Goal: Task Accomplishment & Management: Manage account settings

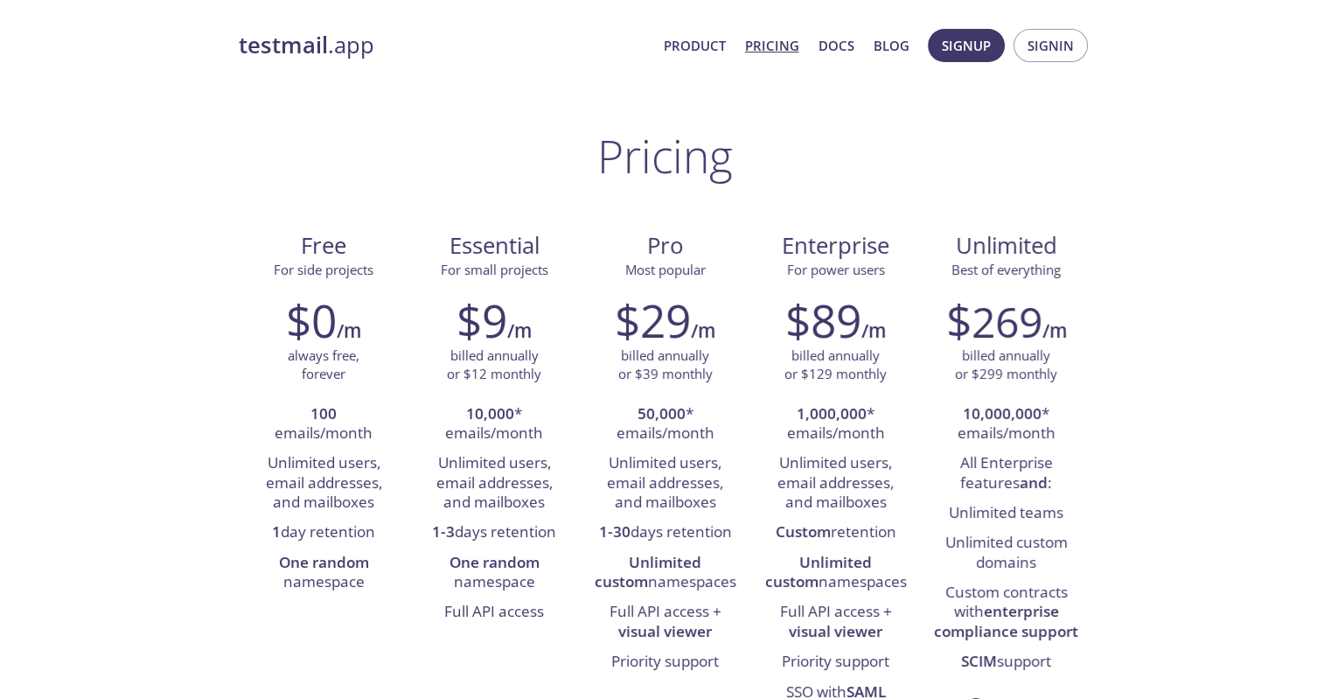
click at [983, 46] on span "Signup" at bounding box center [966, 45] width 49 height 23
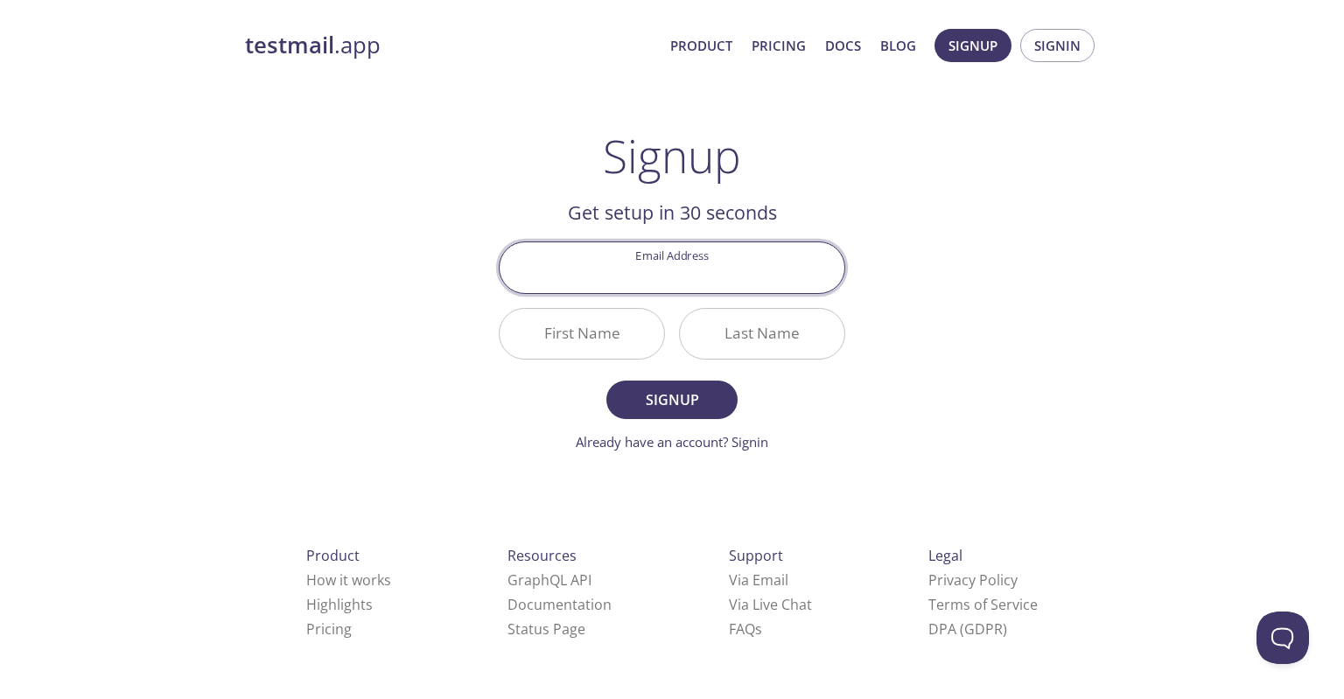
click at [668, 280] on input "Email Address" at bounding box center [671, 267] width 345 height 50
click at [624, 260] on input "Email Address" at bounding box center [671, 267] width 345 height 50
paste input "beigetiphani@powerscrews.com"
type input "beigetiphani@powerscrews.com"
click at [575, 341] on input "First Name" at bounding box center [581, 334] width 164 height 50
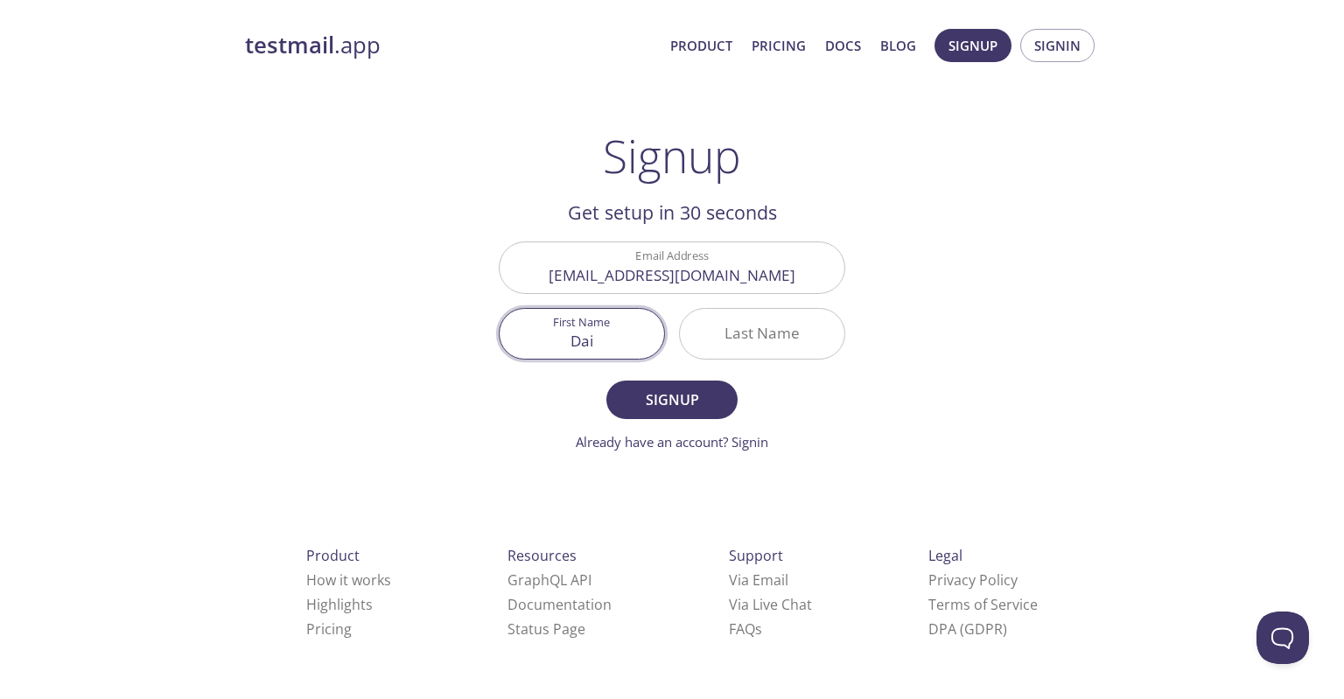
type input "Dai"
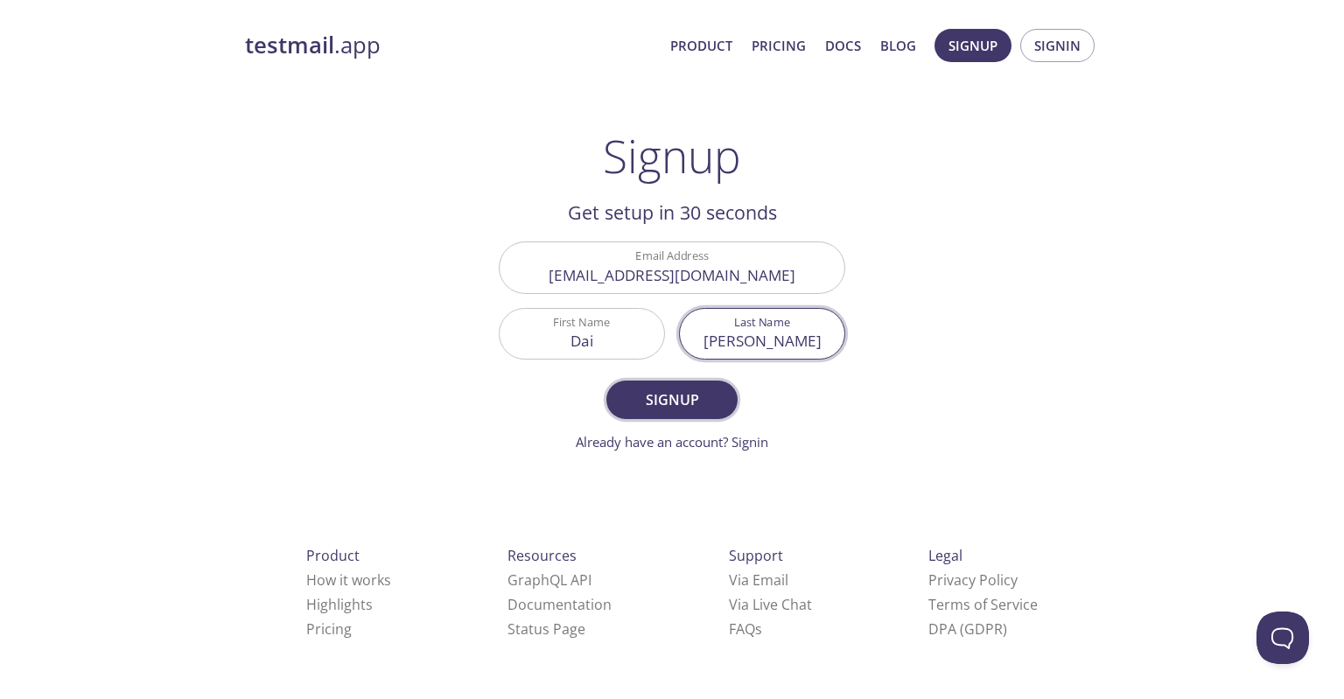
type input "Pham"
click at [647, 388] on span "Signup" at bounding box center [671, 399] width 93 height 24
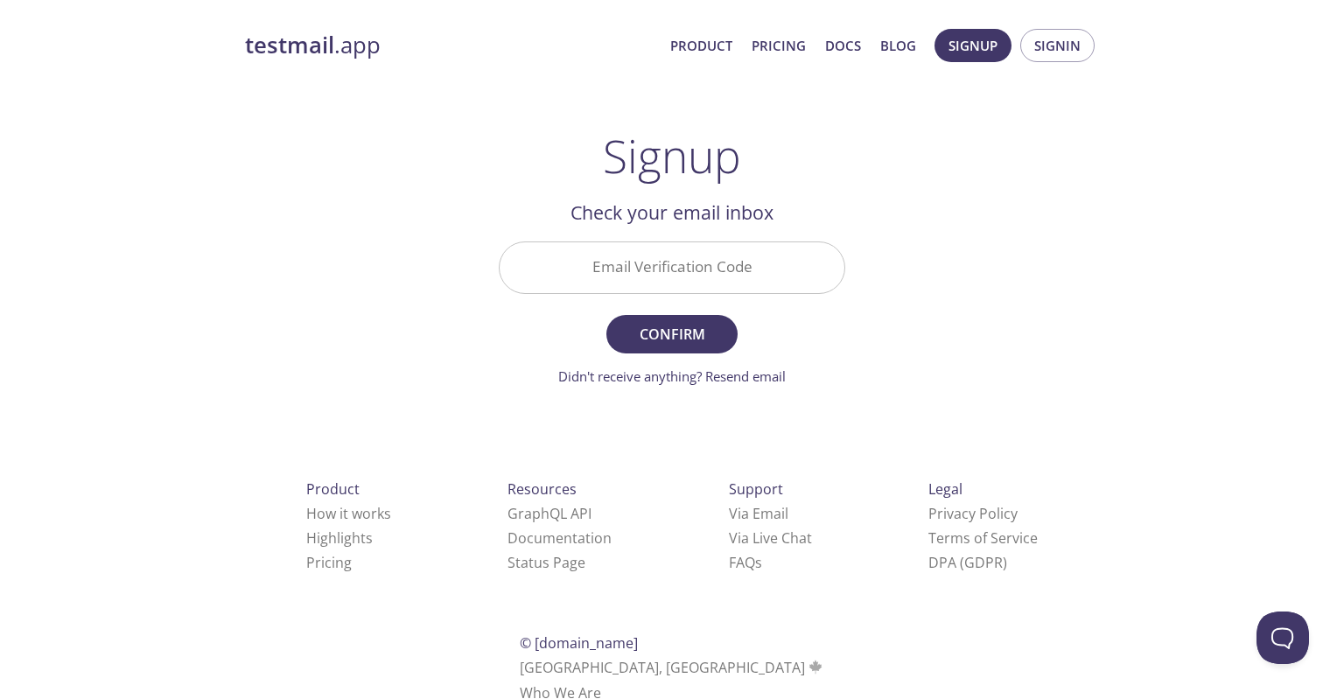
click at [726, 279] on input "Email Verification Code" at bounding box center [671, 267] width 345 height 50
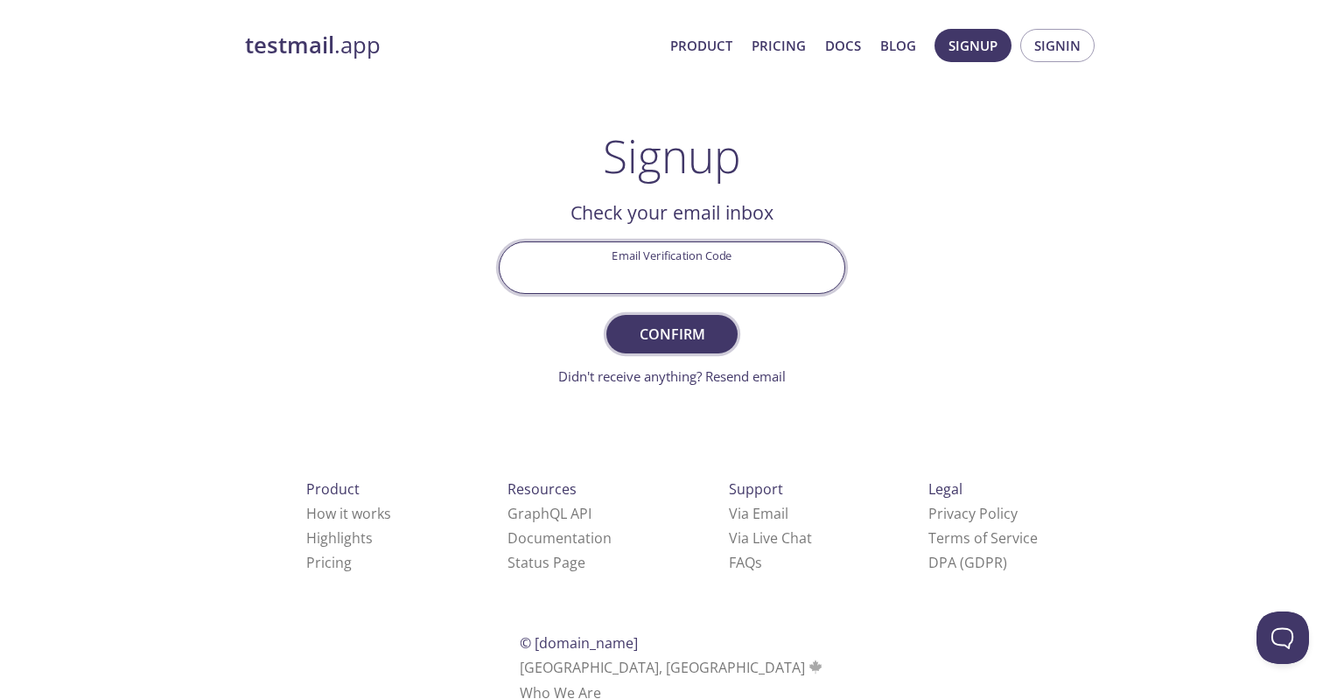
paste input "72UCXVW"
type input "72UCXVW"
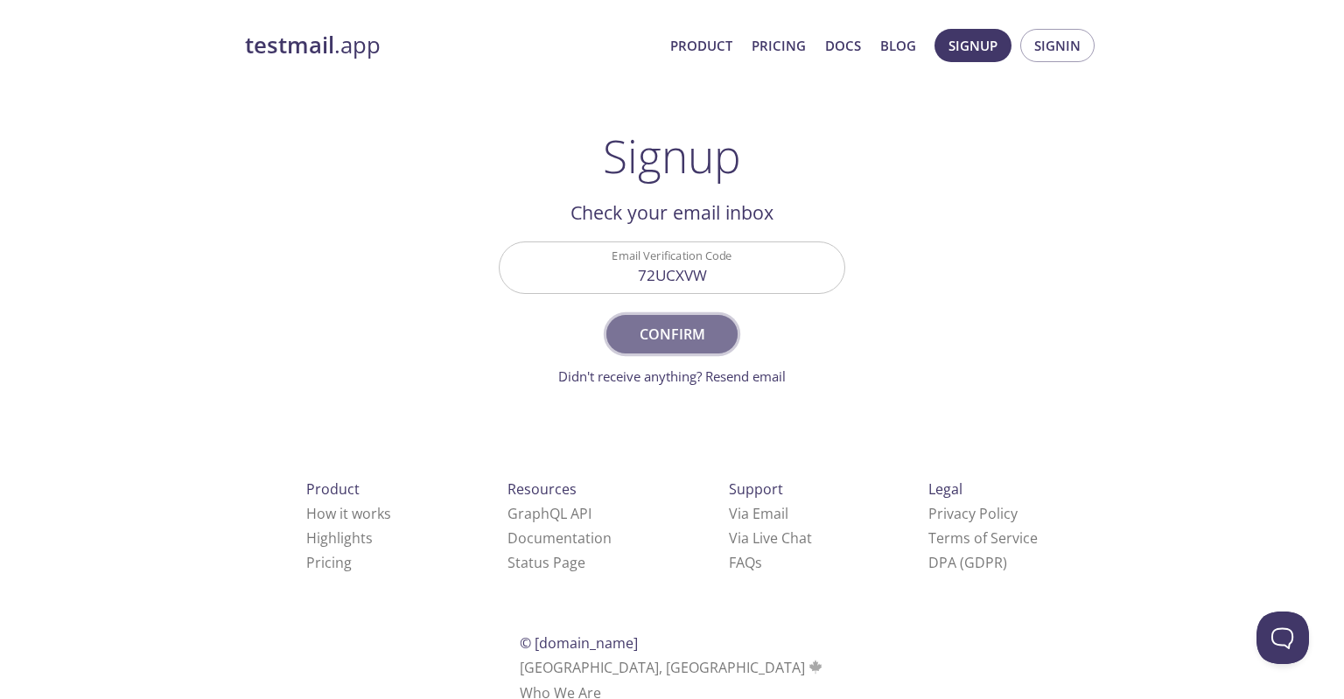
click at [665, 325] on span "Confirm" at bounding box center [671, 334] width 93 height 24
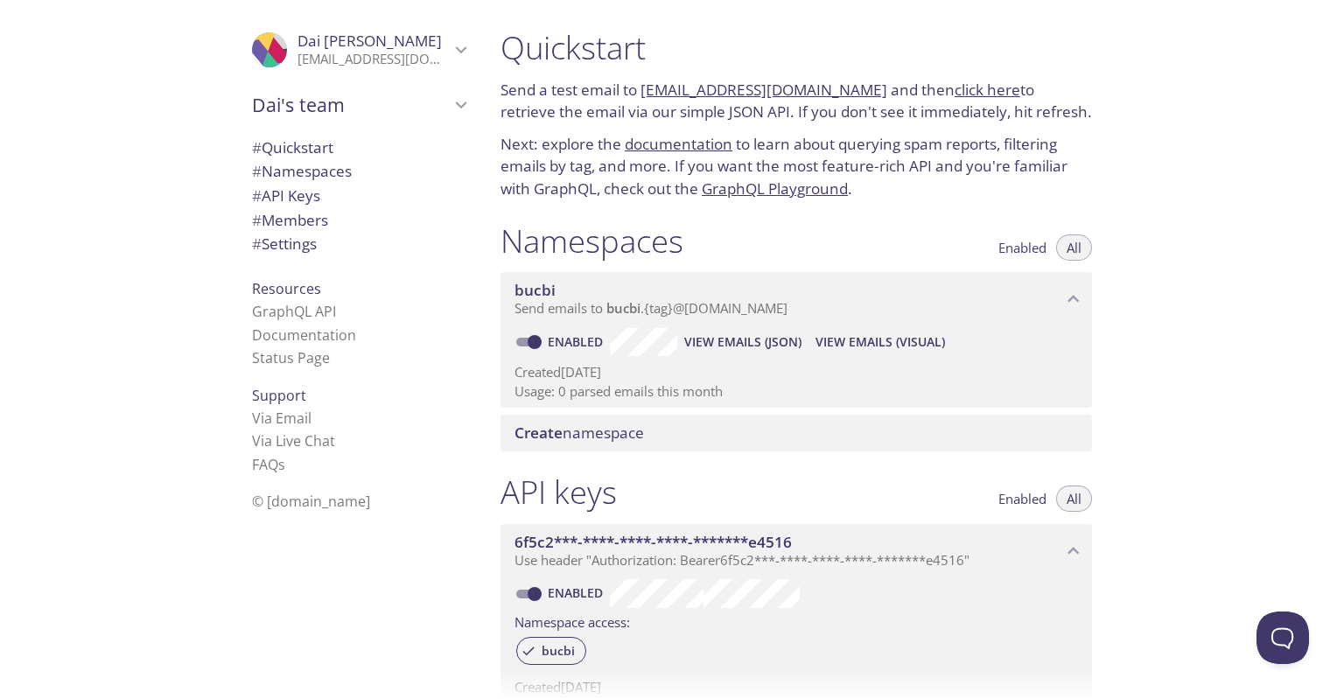
click at [316, 199] on span "# API Keys" at bounding box center [358, 196] width 213 height 23
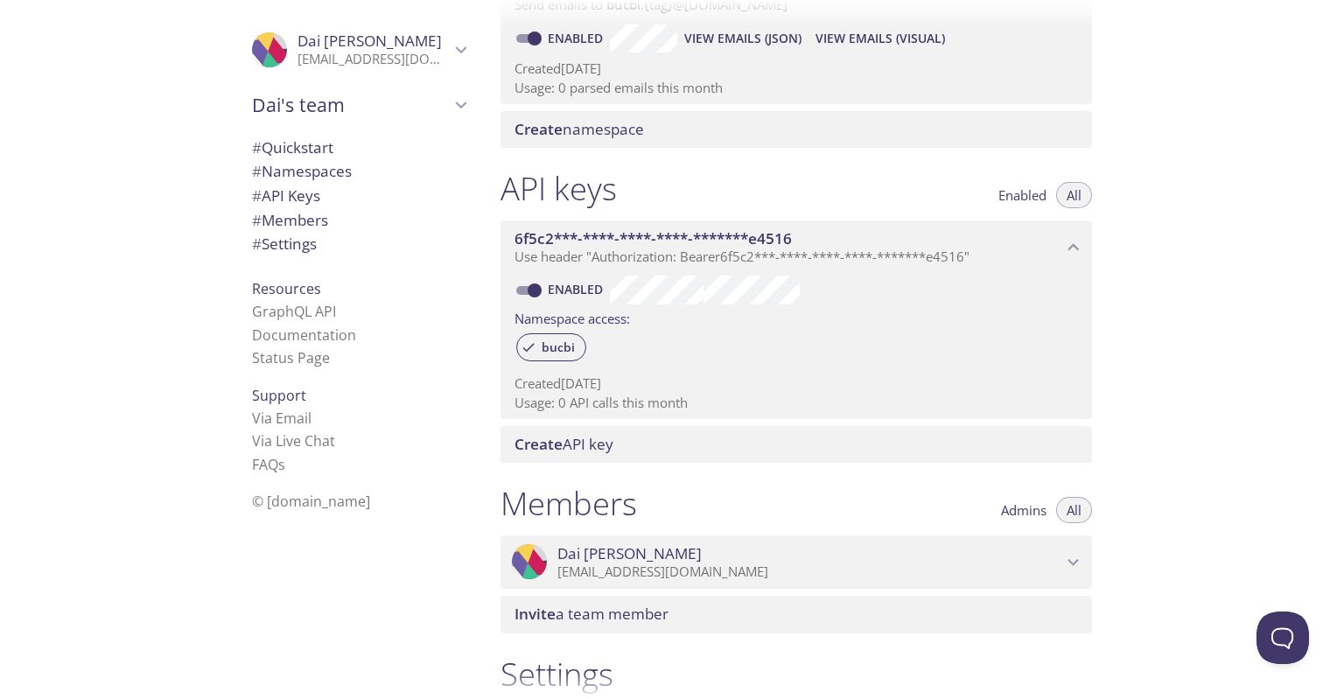
scroll to position [297, 0]
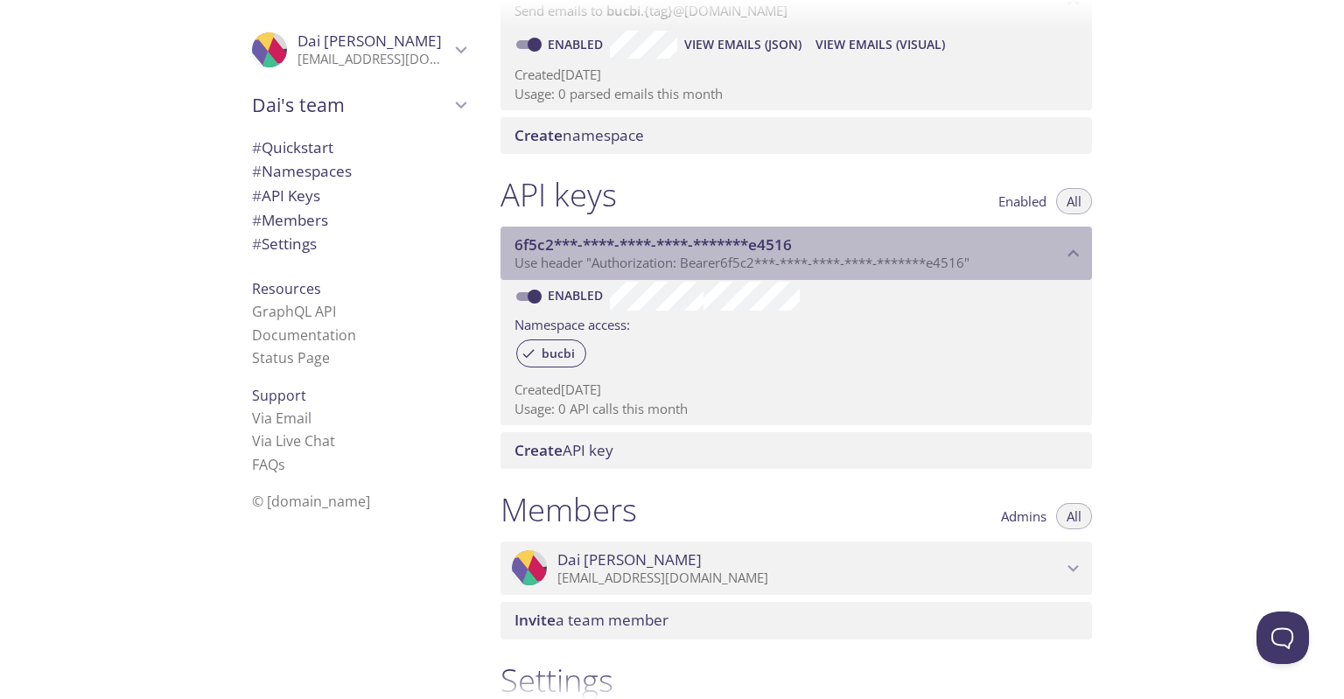
click at [773, 241] on span "6f5c2***-****-****-****-*******e4516" at bounding box center [652, 244] width 277 height 20
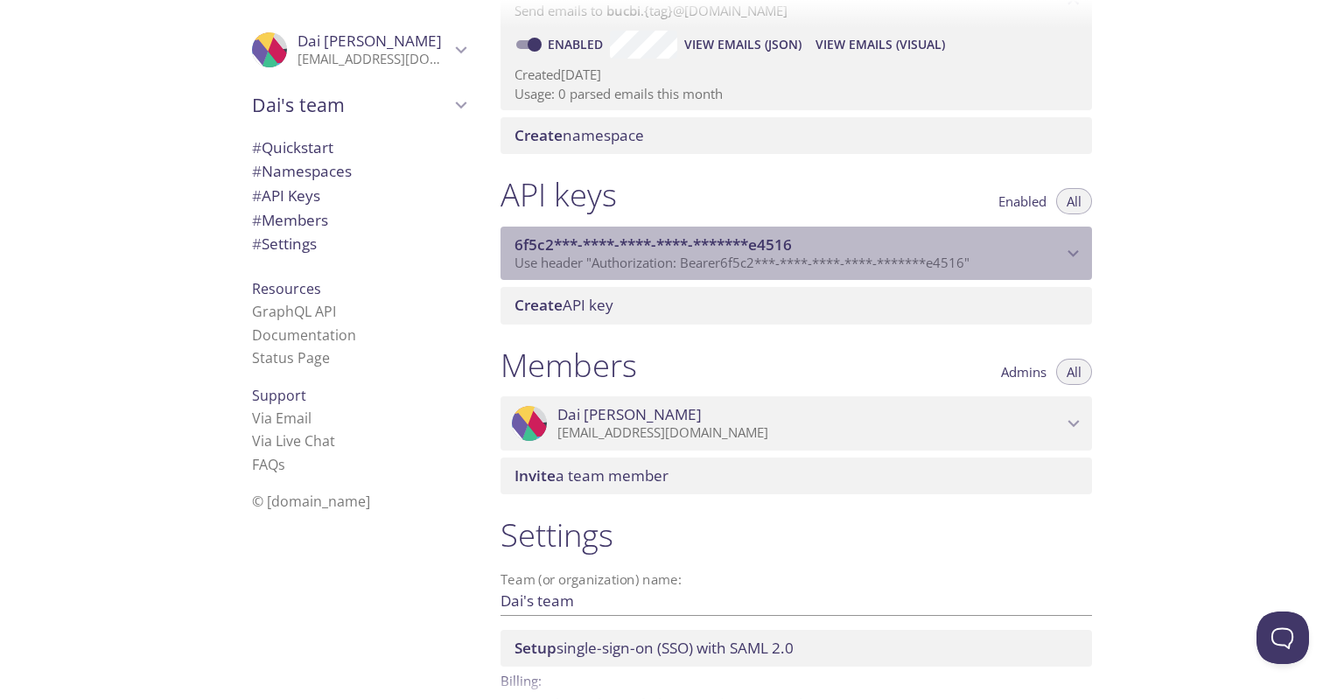
click at [773, 241] on span "6f5c2***-****-****-****-*******e4516" at bounding box center [652, 244] width 277 height 20
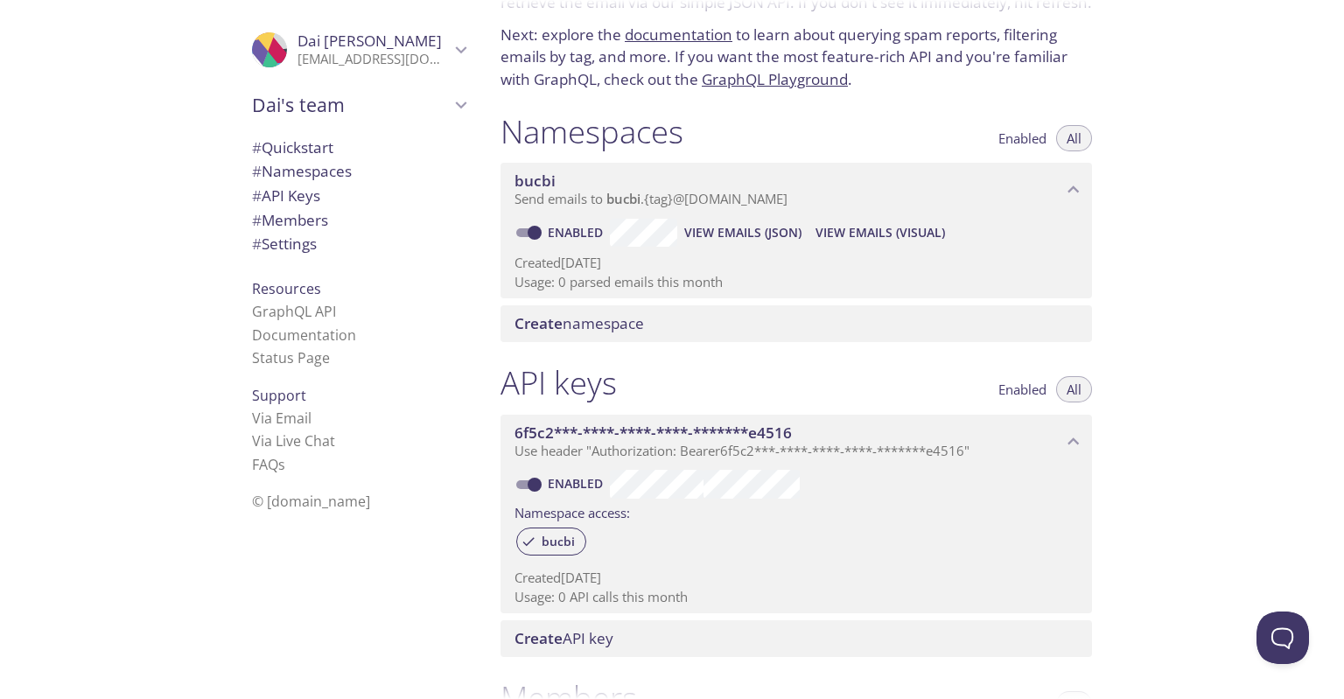
scroll to position [0, 0]
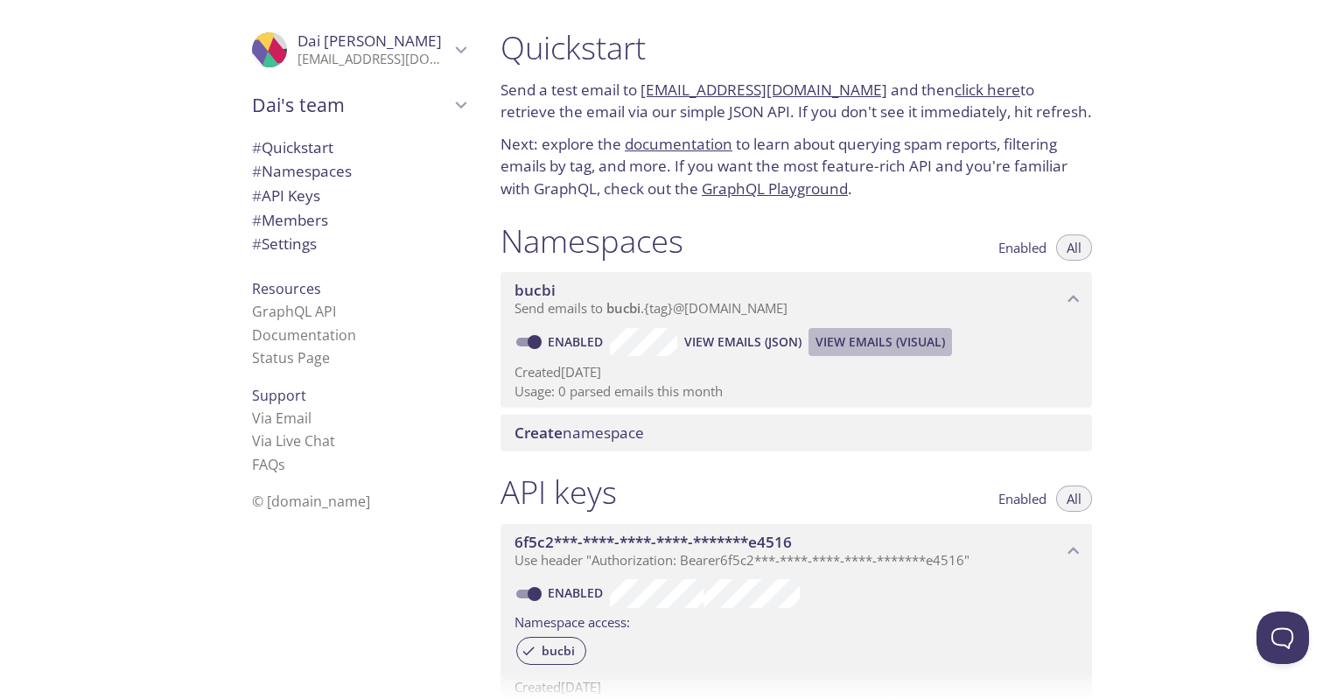
click at [856, 342] on span "View Emails (Visual)" at bounding box center [879, 342] width 129 height 21
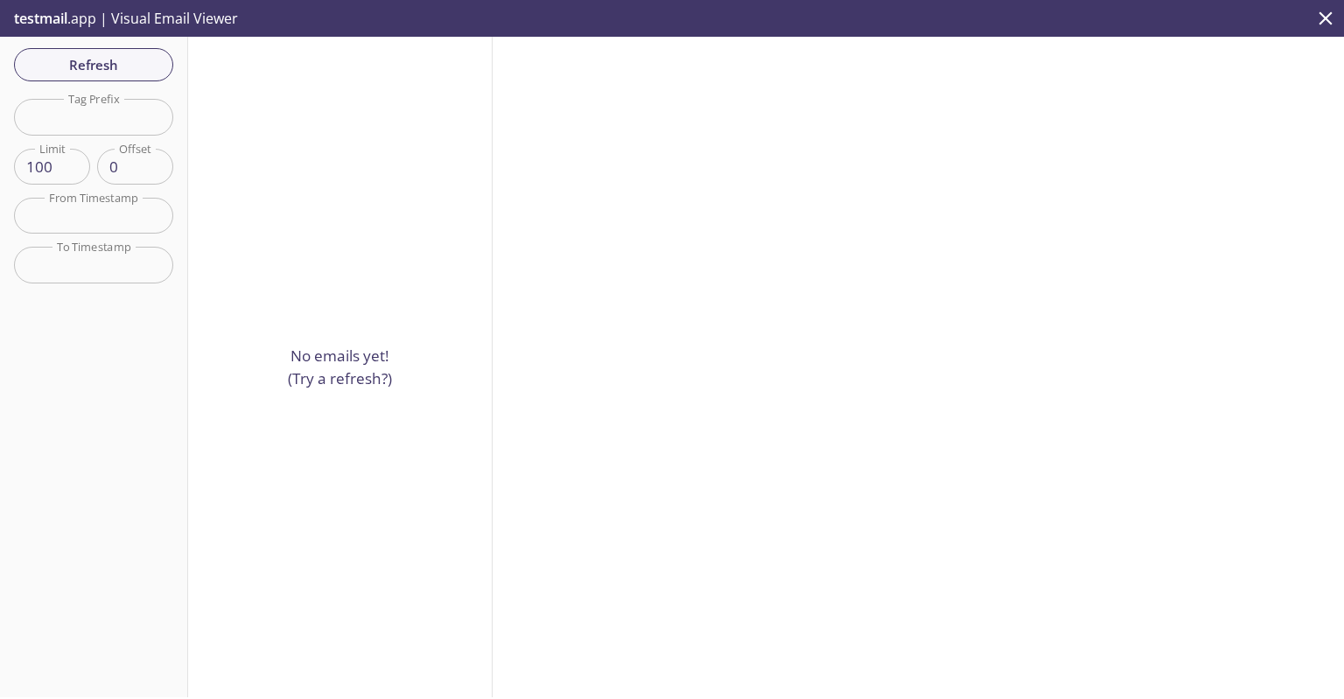
click at [128, 69] on span "Refresh" at bounding box center [93, 64] width 131 height 23
click at [35, 11] on span "testmail" at bounding box center [40, 18] width 53 height 19
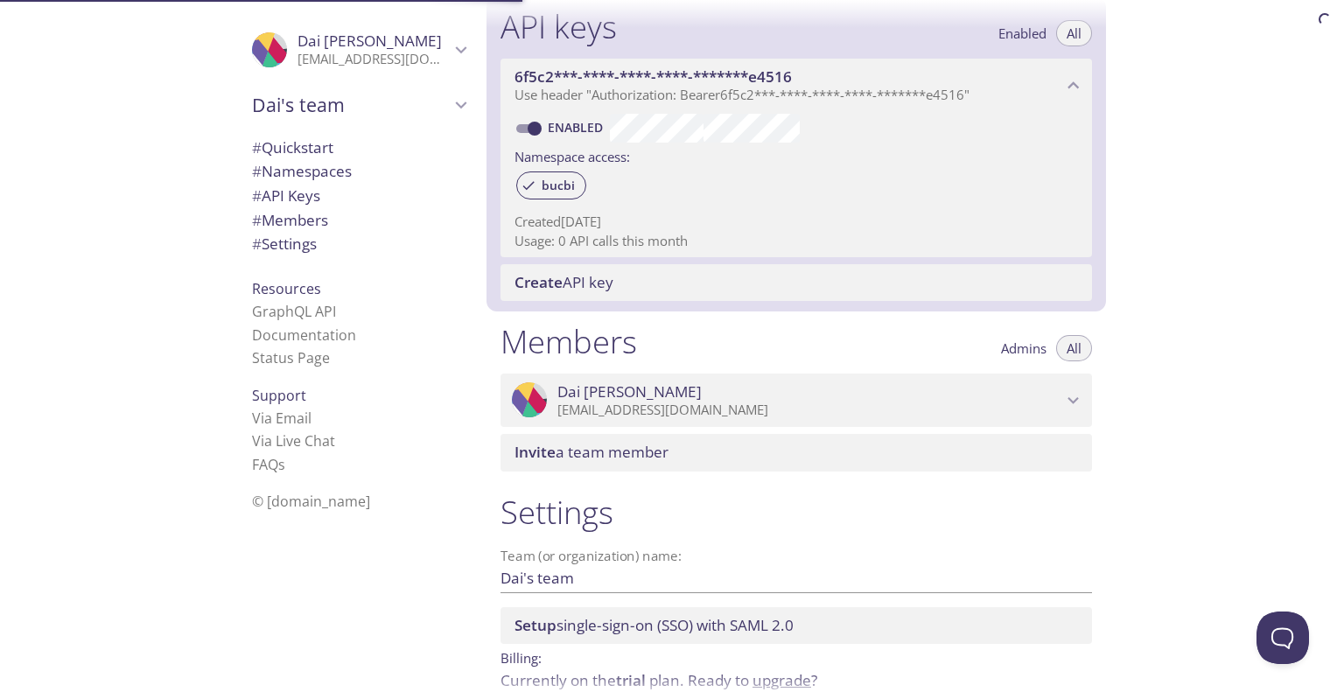
scroll to position [472, 0]
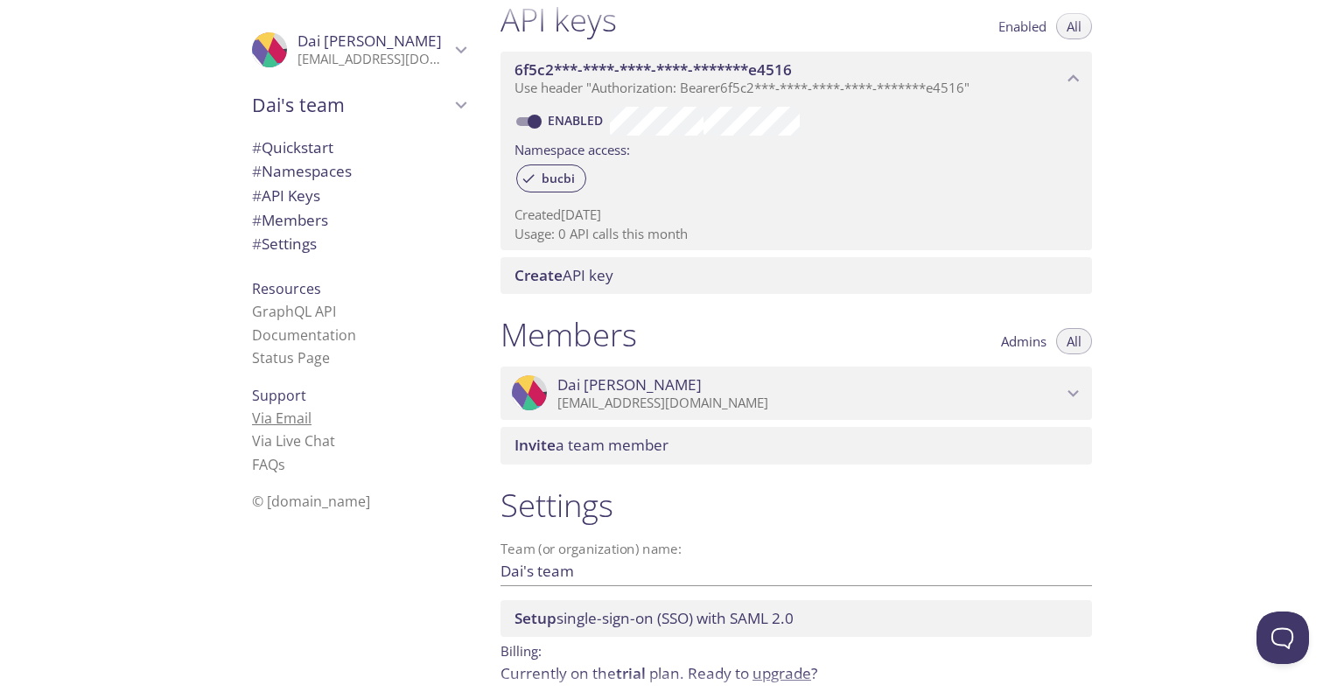
click at [280, 416] on link "Via Email" at bounding box center [281, 417] width 59 height 19
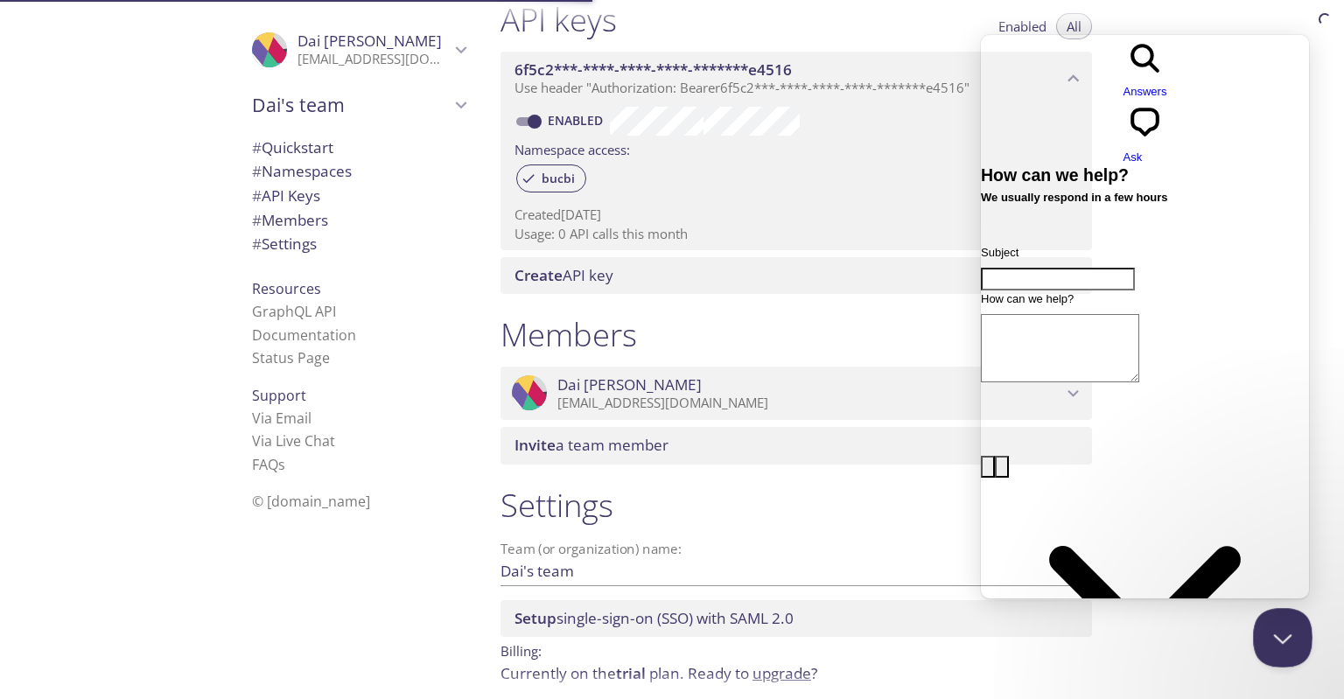
click at [1268, 640] on button "Close Beacon popover" at bounding box center [1279, 634] width 52 height 52
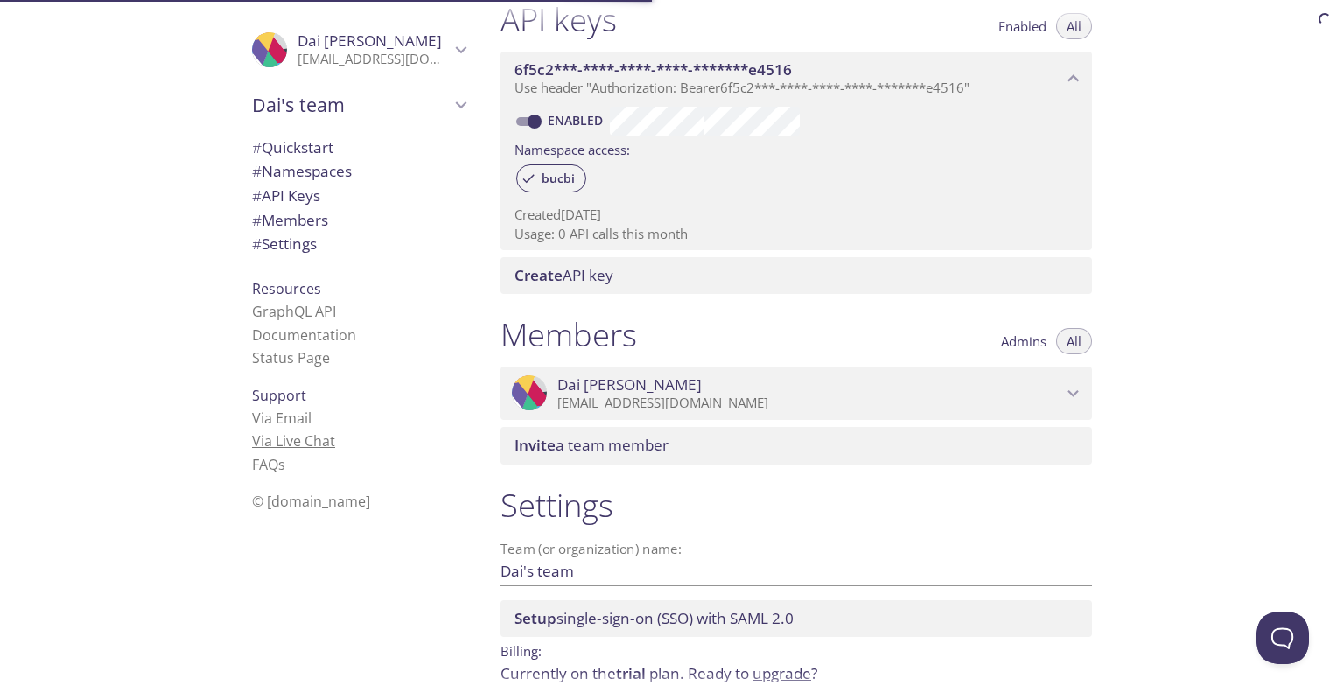
click at [307, 448] on link "Via Live Chat" at bounding box center [293, 440] width 83 height 19
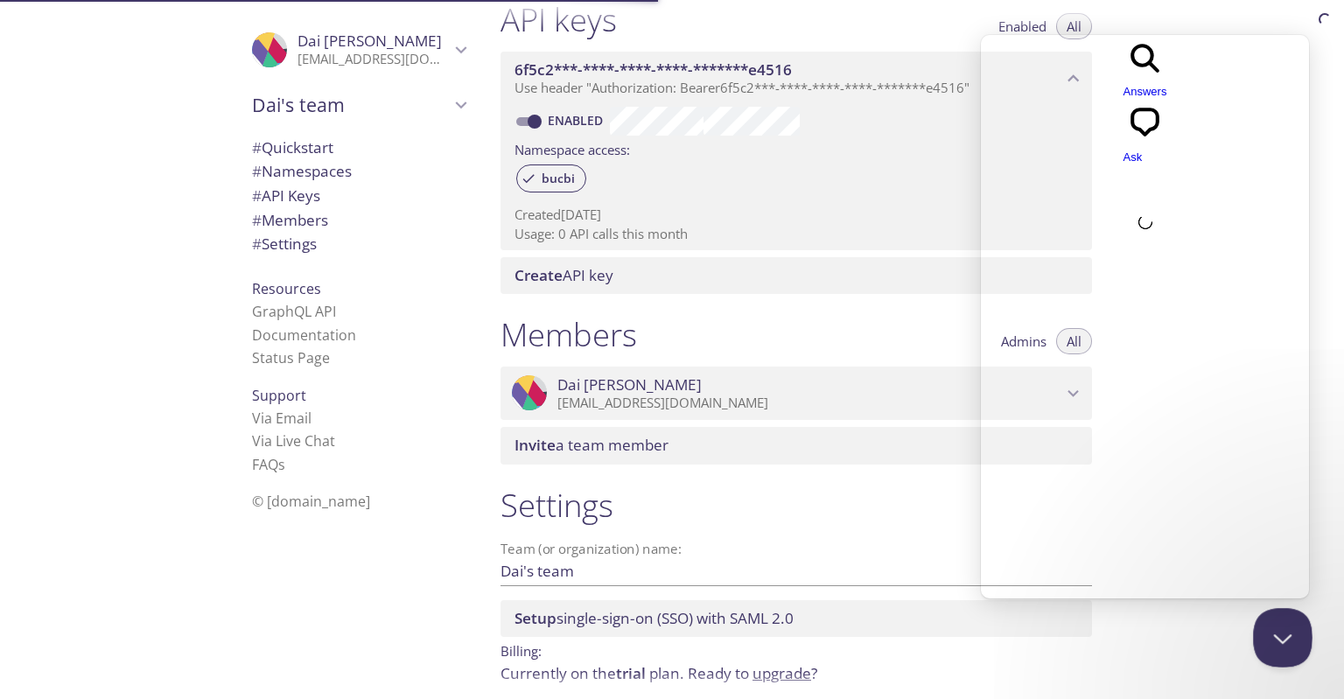
click at [1270, 641] on button "Close Beacon popover" at bounding box center [1279, 634] width 52 height 52
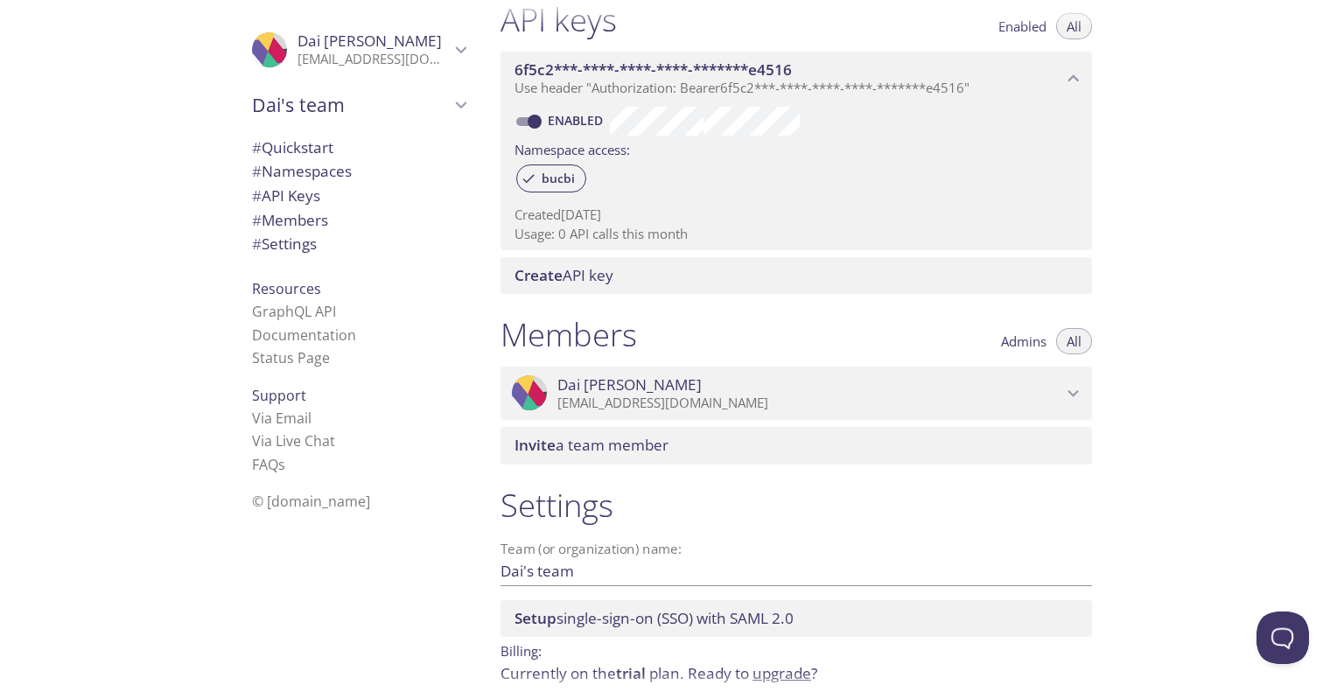
click at [290, 503] on span "© [DOMAIN_NAME]" at bounding box center [311, 501] width 118 height 19
click at [301, 332] on link "Documentation" at bounding box center [304, 334] width 104 height 19
click at [304, 200] on span "# API Keys" at bounding box center [286, 195] width 68 height 20
click at [300, 228] on span "# Members" at bounding box center [290, 220] width 76 height 20
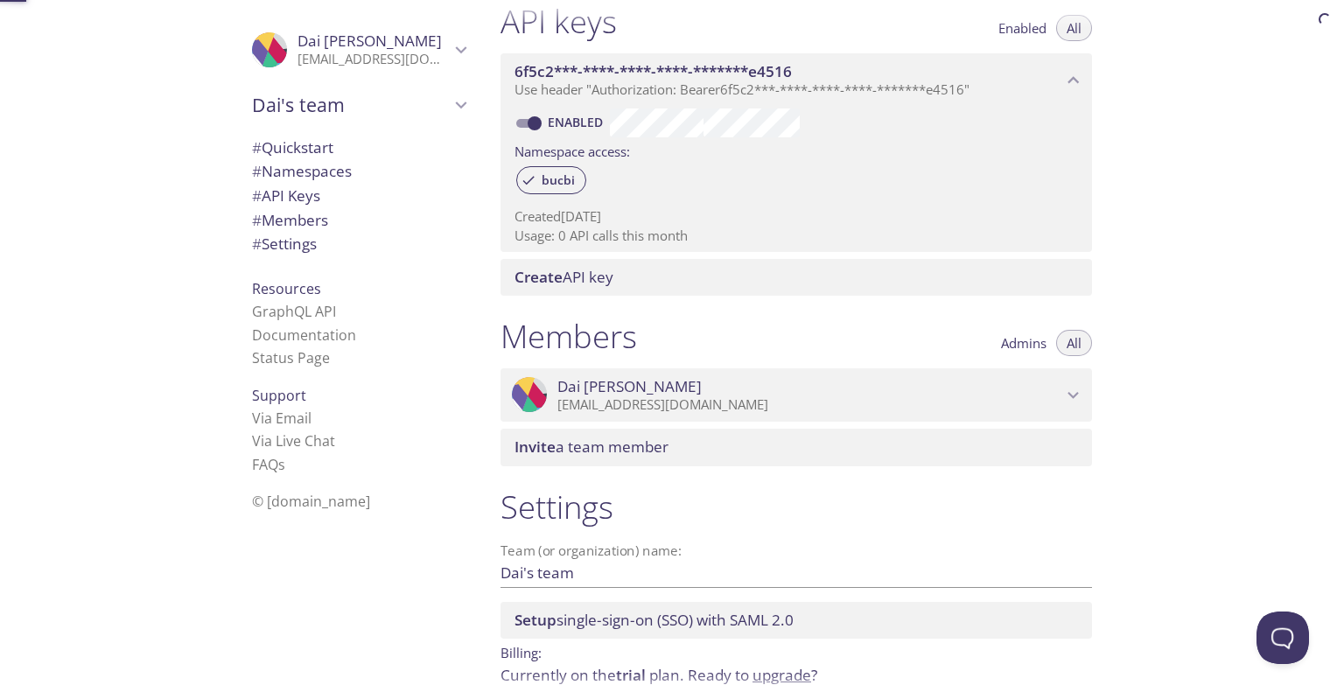
scroll to position [545, 0]
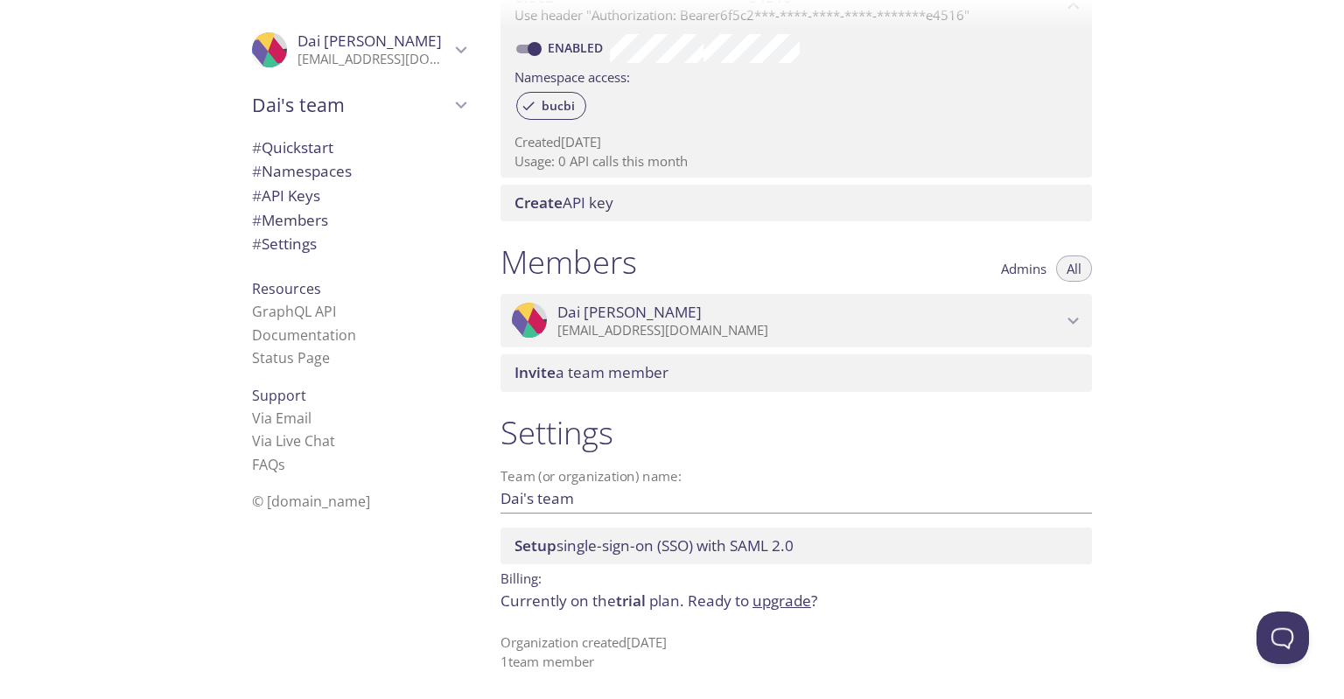
click at [749, 335] on p "beigetiphani@powerscrews.com" at bounding box center [809, 330] width 505 height 17
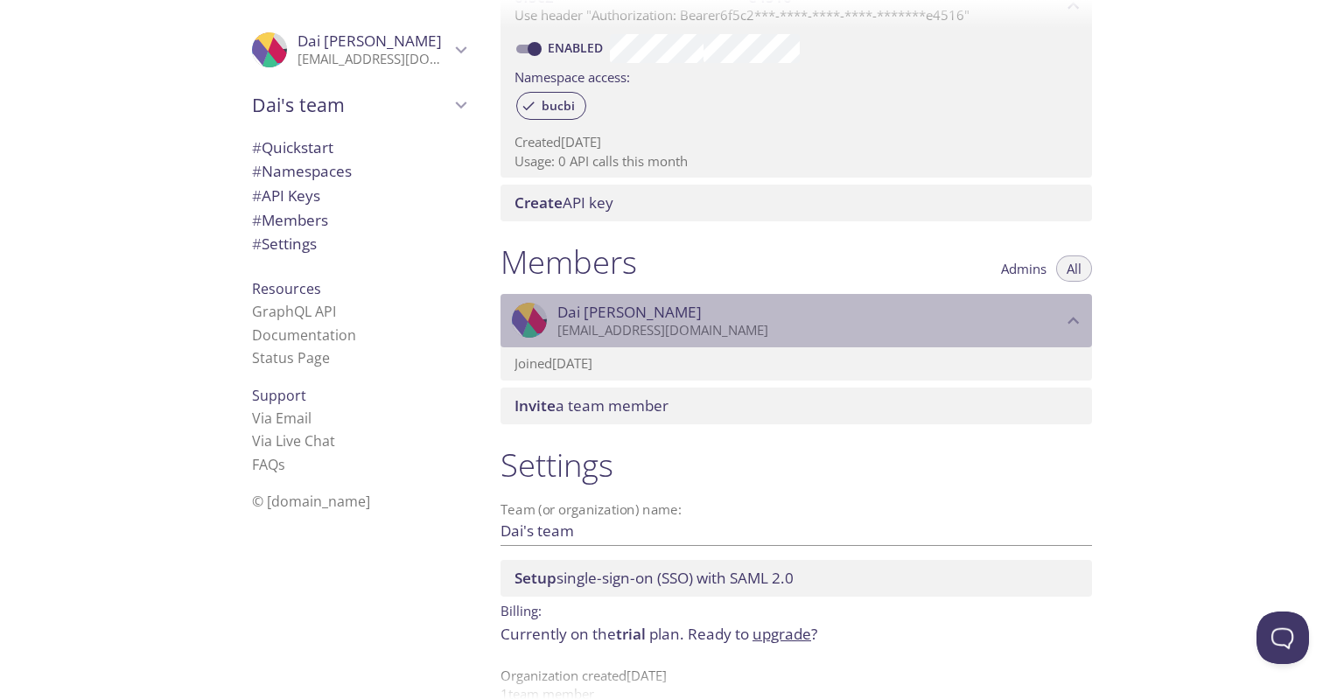
click at [749, 335] on p "beigetiphani@powerscrews.com" at bounding box center [809, 330] width 505 height 17
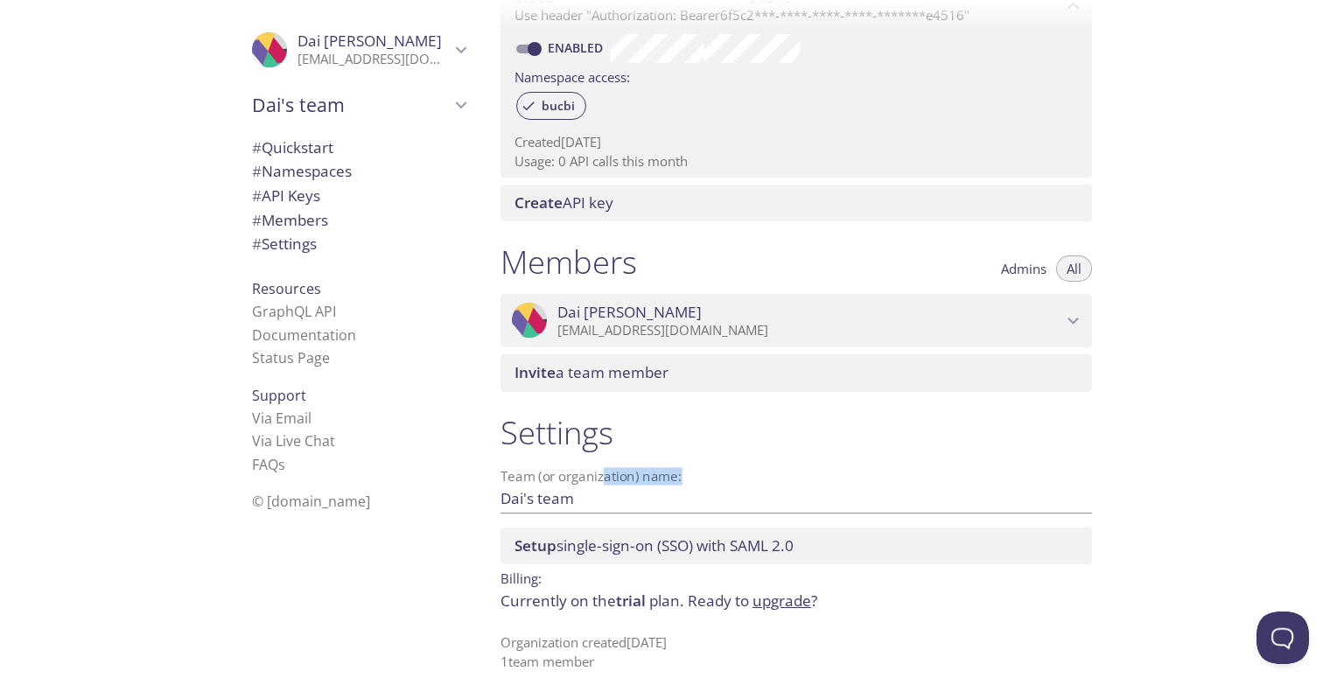
drag, startPoint x: 668, startPoint y: 473, endPoint x: 795, endPoint y: 471, distance: 126.9
click at [778, 471] on div "Team (or organization) name: Dai's team Save" at bounding box center [795, 491] width 591 height 43
click at [1116, 478] on div "Quickstart Send a test email to bucbi.test@inbox.testmail.app and then click he…" at bounding box center [914, 349] width 857 height 699
drag, startPoint x: 612, startPoint y: 604, endPoint x: 636, endPoint y: 608, distance: 23.9
click at [635, 608] on p "Currently on the trial plan. Ready to upgrade ?" at bounding box center [795, 601] width 591 height 23
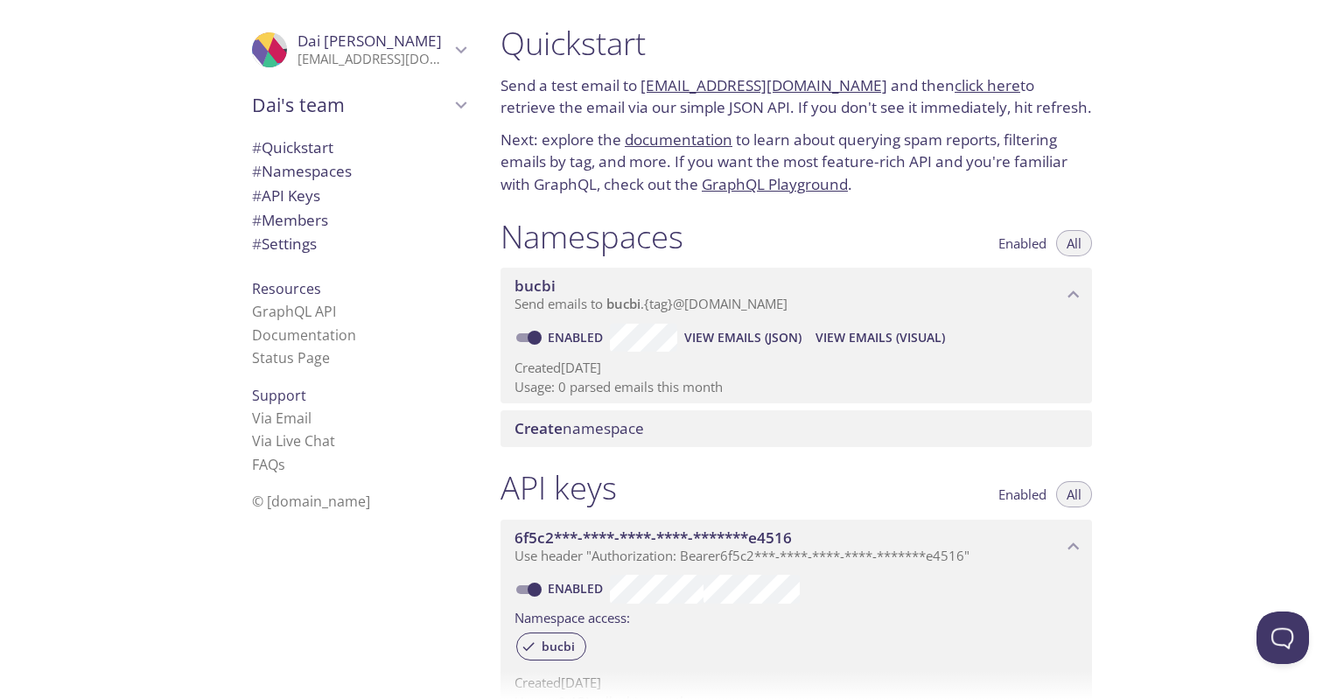
scroll to position [0, 0]
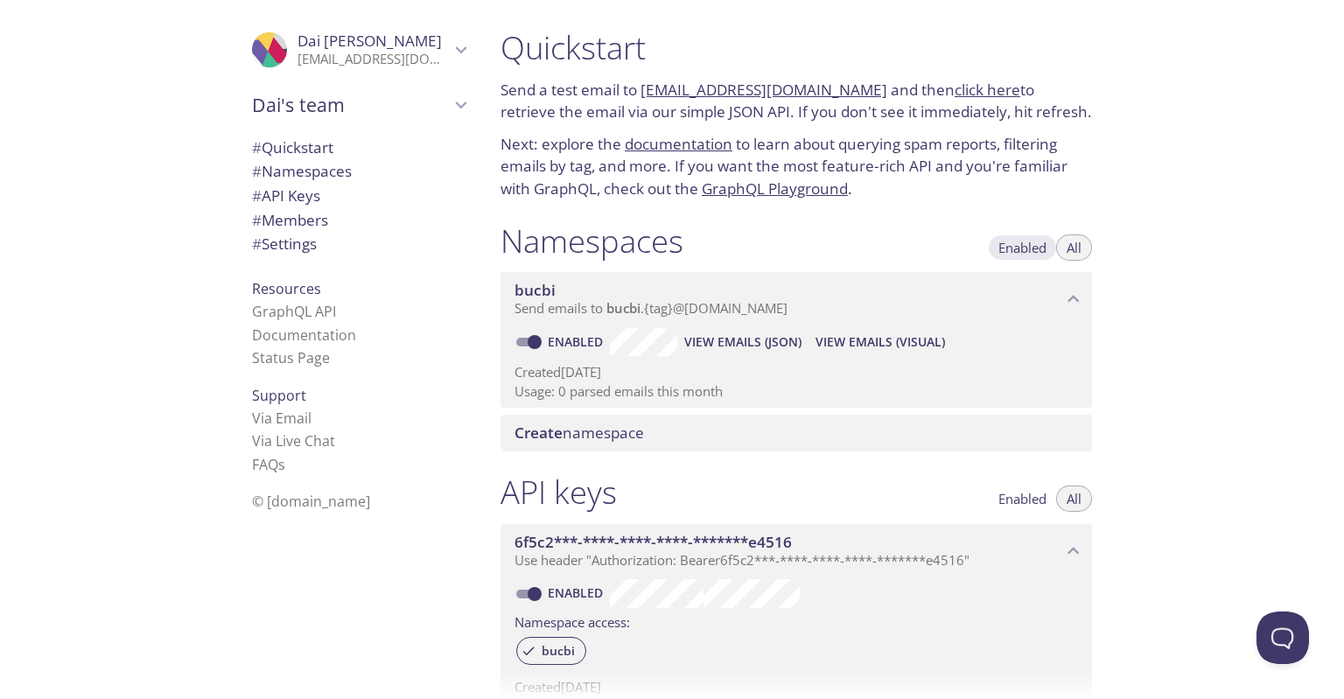
click at [1020, 248] on span "Enabled" at bounding box center [1022, 248] width 48 height 0
click at [1064, 250] on button "All" at bounding box center [1074, 247] width 36 height 26
click at [627, 436] on span "Create namespace" at bounding box center [578, 432] width 129 height 20
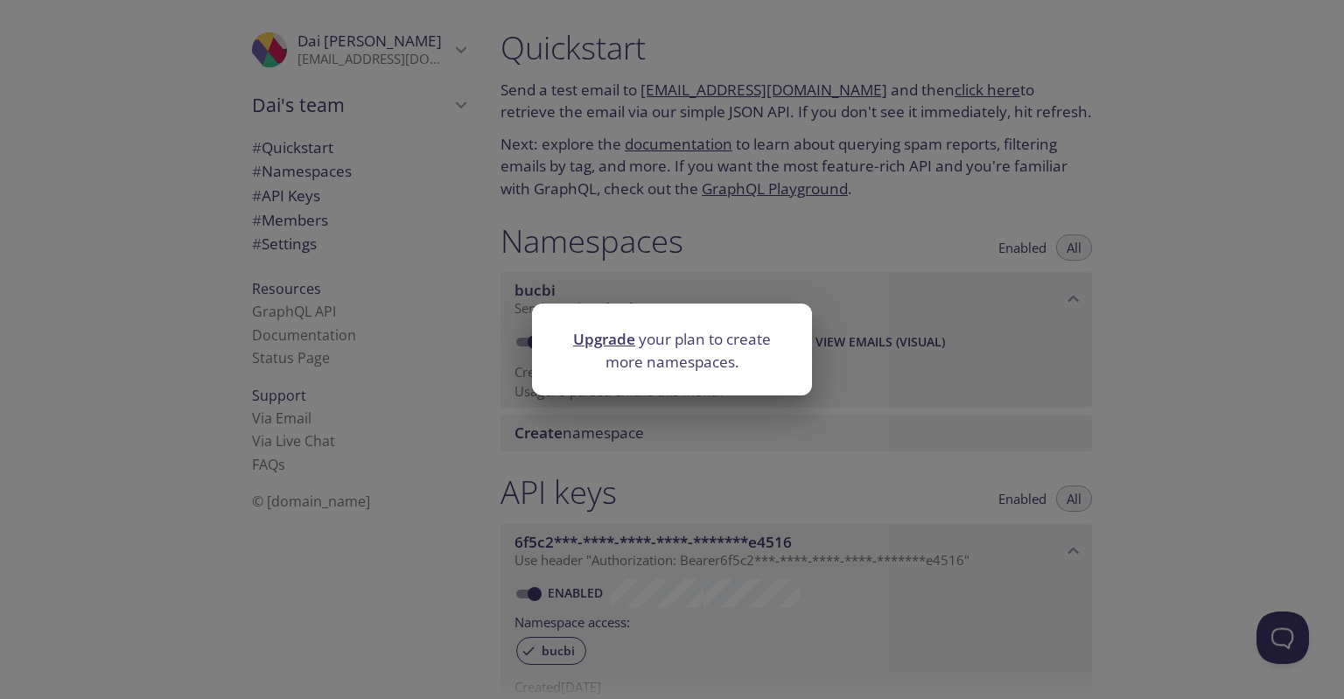
click at [1225, 366] on div "Upgrade your plan to create more namespaces." at bounding box center [672, 349] width 1344 height 699
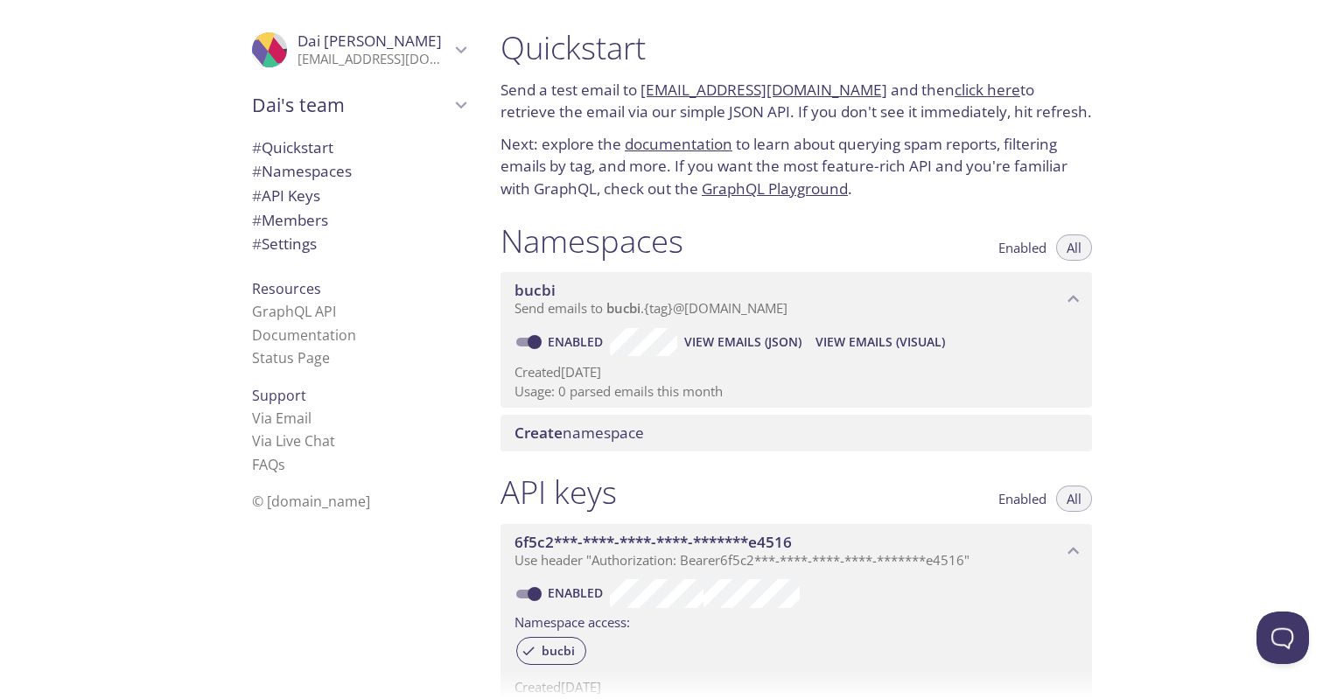
click at [655, 286] on span "bucbi" at bounding box center [788, 290] width 548 height 19
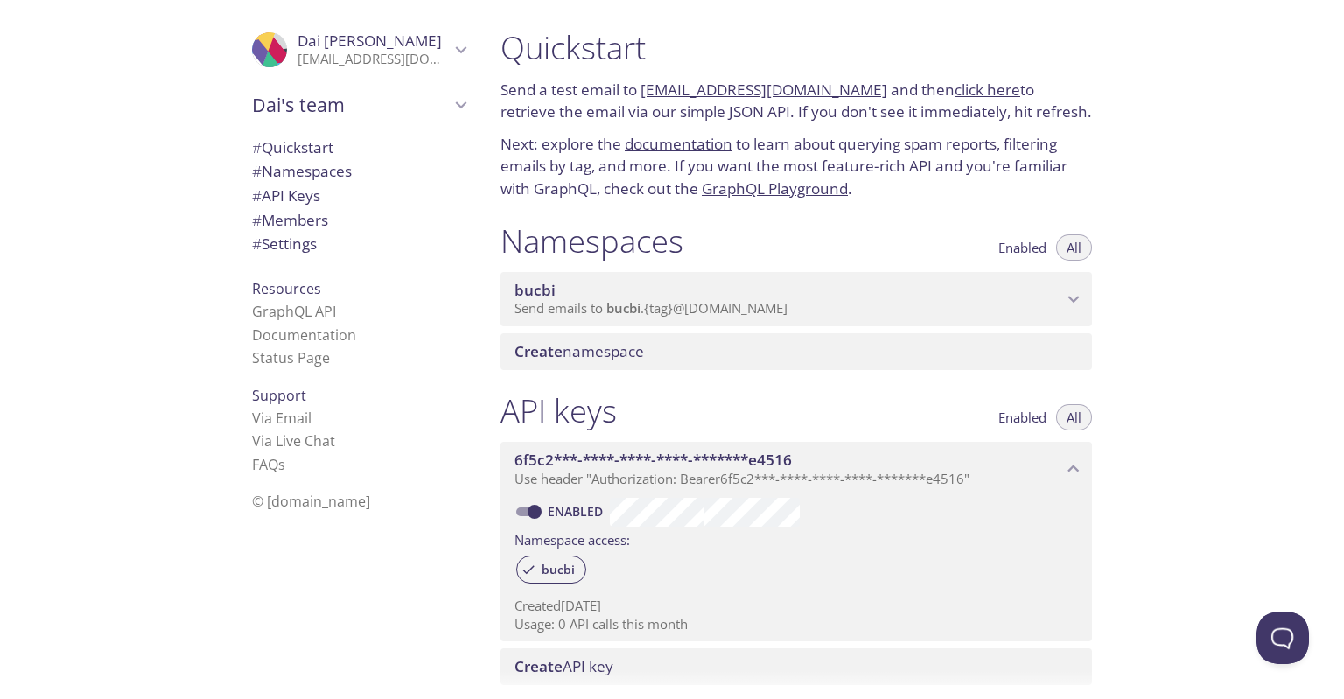
click at [655, 286] on span "bucbi" at bounding box center [788, 290] width 548 height 19
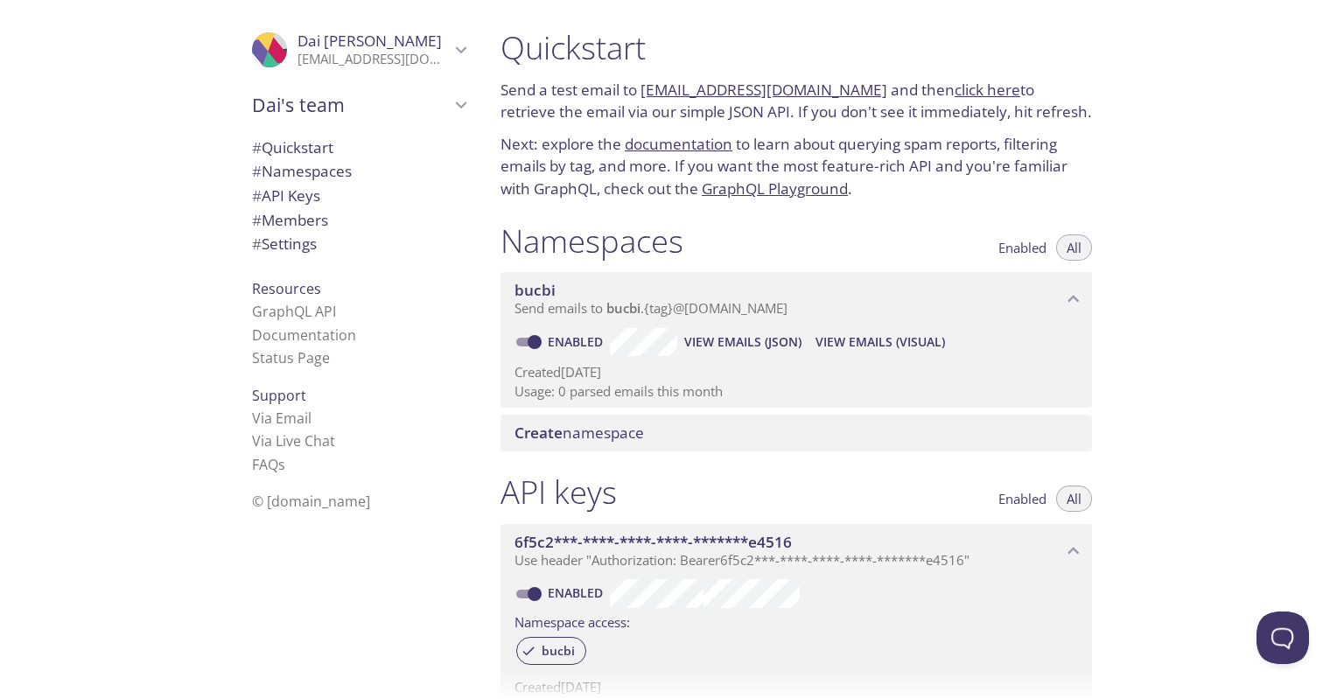
click at [655, 368] on p "Created 28 Aug 2025" at bounding box center [795, 372] width 563 height 18
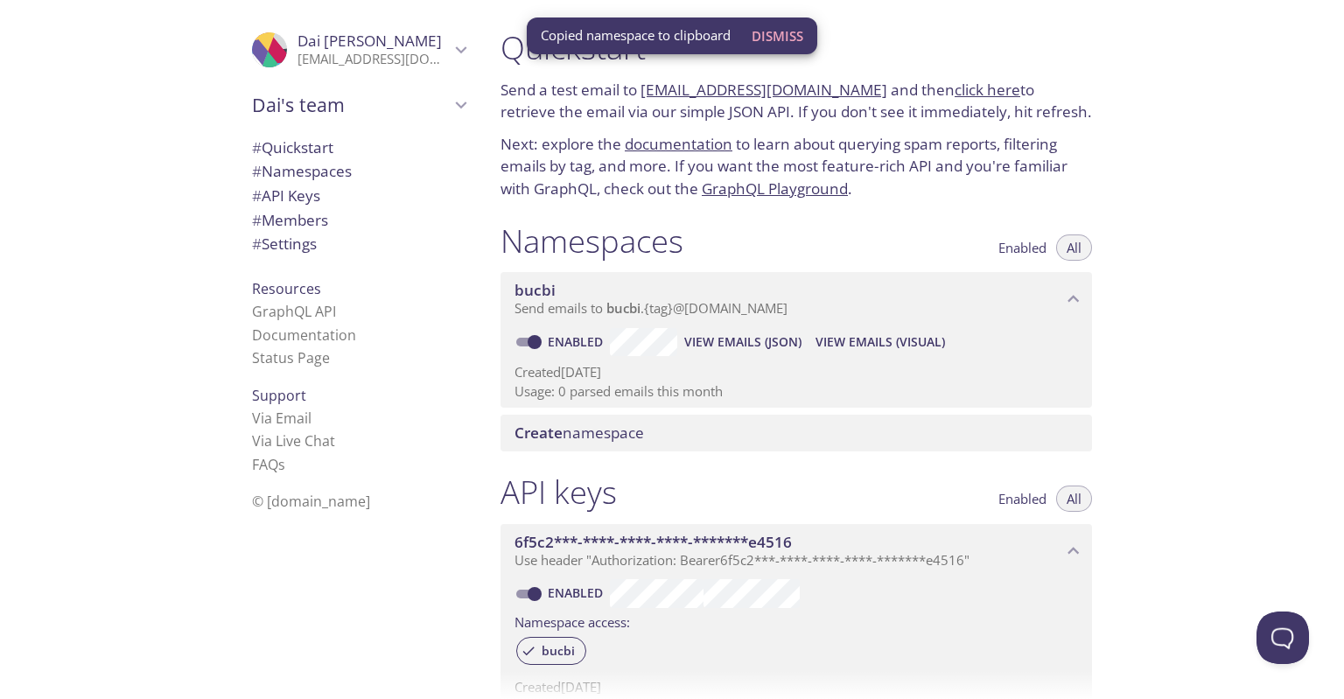
click at [458, 573] on div ".cls-1 { fill: #6d5ca8; } .cls-2 { fill: #3fc191; } .cls-3 { fill: #3b4752; } .…" at bounding box center [355, 349] width 262 height 699
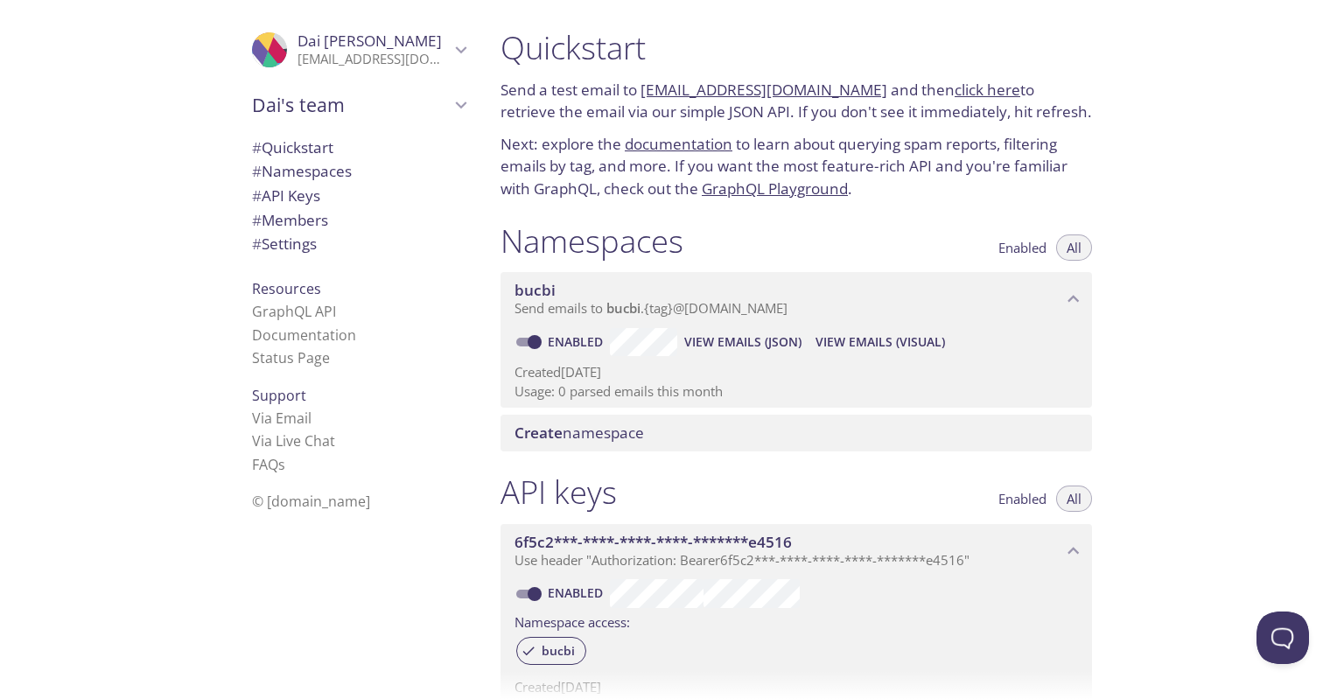
click at [748, 347] on span "View Emails (JSON)" at bounding box center [742, 342] width 117 height 21
click at [874, 339] on span "View Emails (Visual)" at bounding box center [879, 342] width 129 height 21
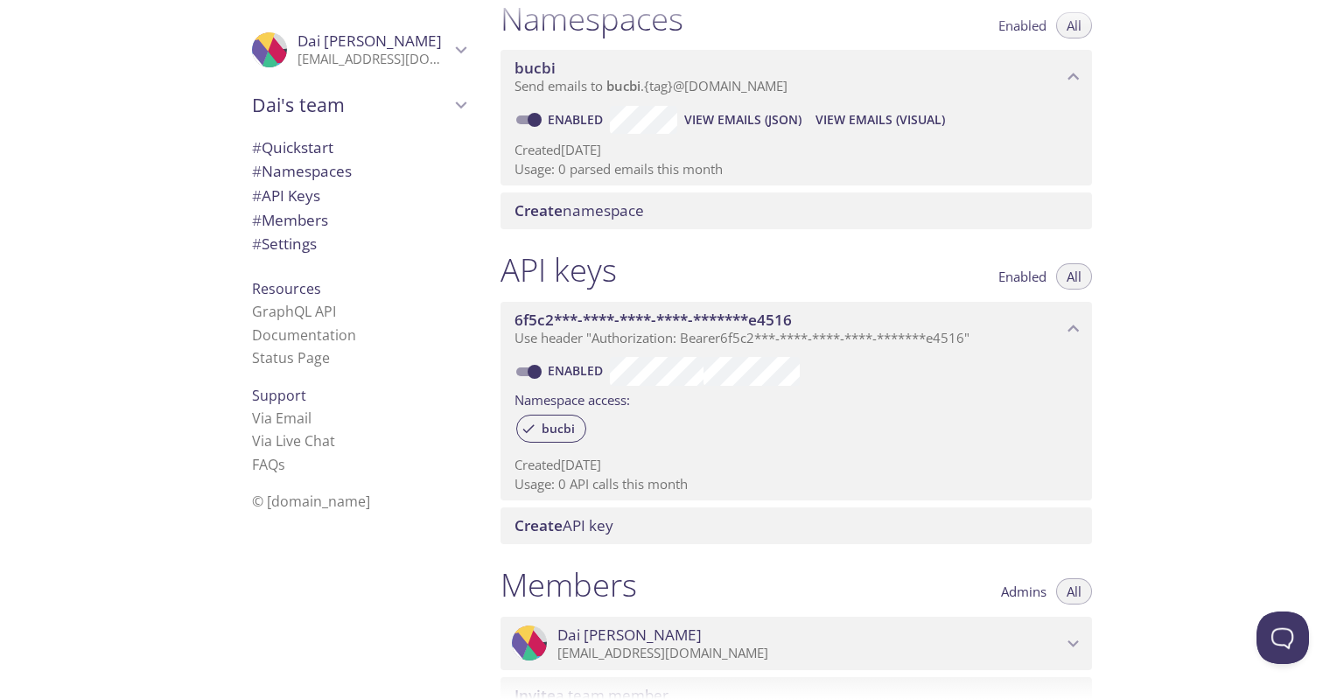
scroll to position [195, 0]
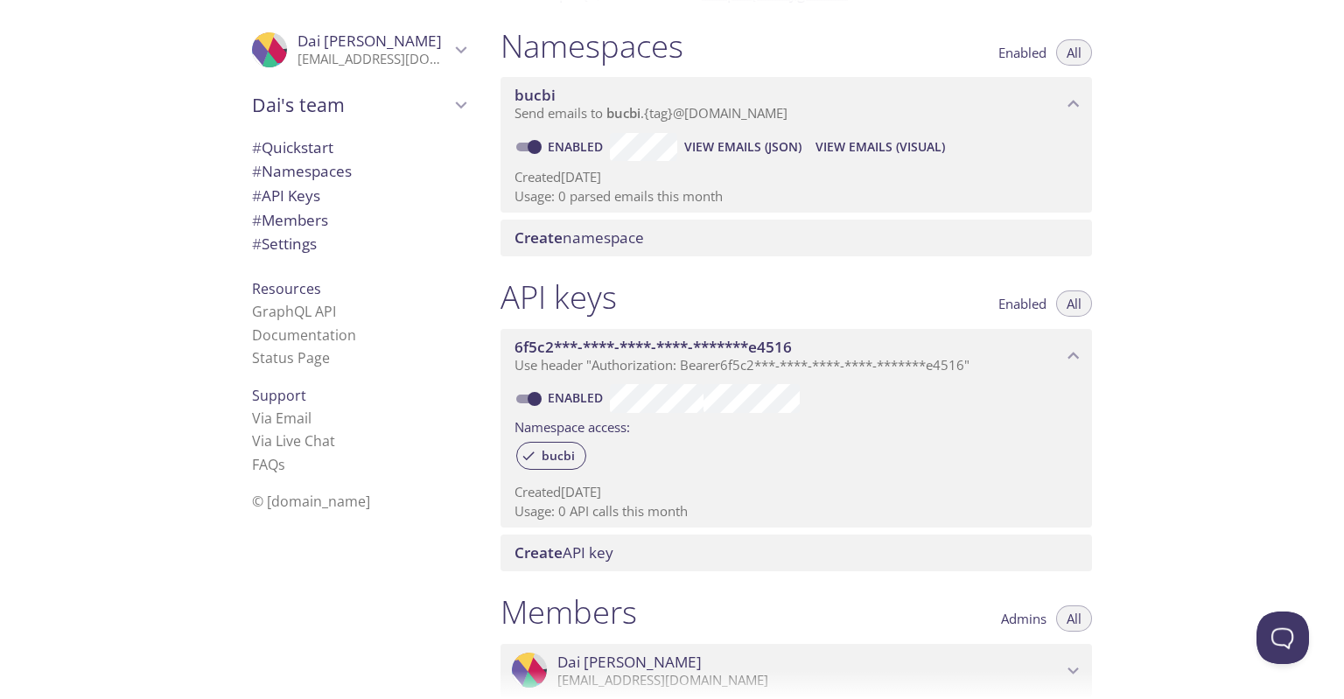
click at [307, 150] on span "# Quickstart" at bounding box center [292, 147] width 81 height 20
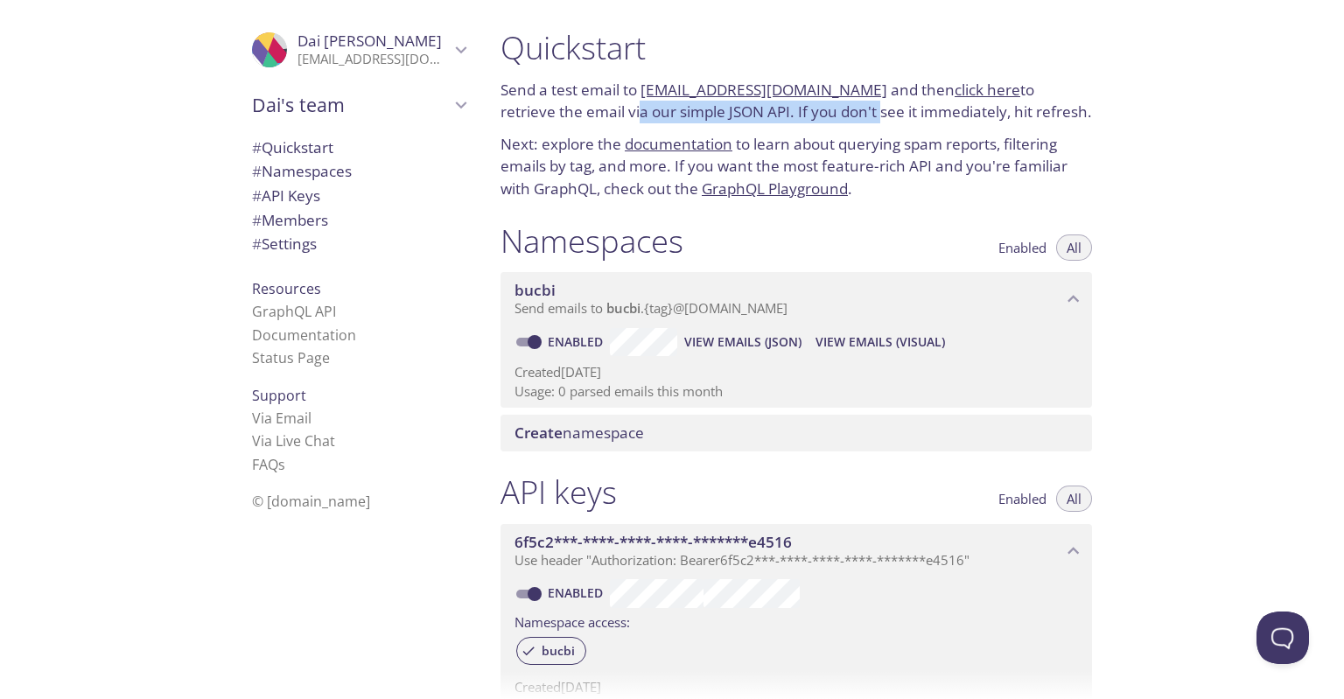
drag, startPoint x: 574, startPoint y: 114, endPoint x: 850, endPoint y: 115, distance: 276.4
click at [848, 115] on p "Send a test email to bucbi.test@inbox.testmail.app and then click here to retri…" at bounding box center [795, 101] width 591 height 45
click at [850, 115] on p "Send a test email to bucbi.test@inbox.testmail.app and then click here to retri…" at bounding box center [795, 101] width 591 height 45
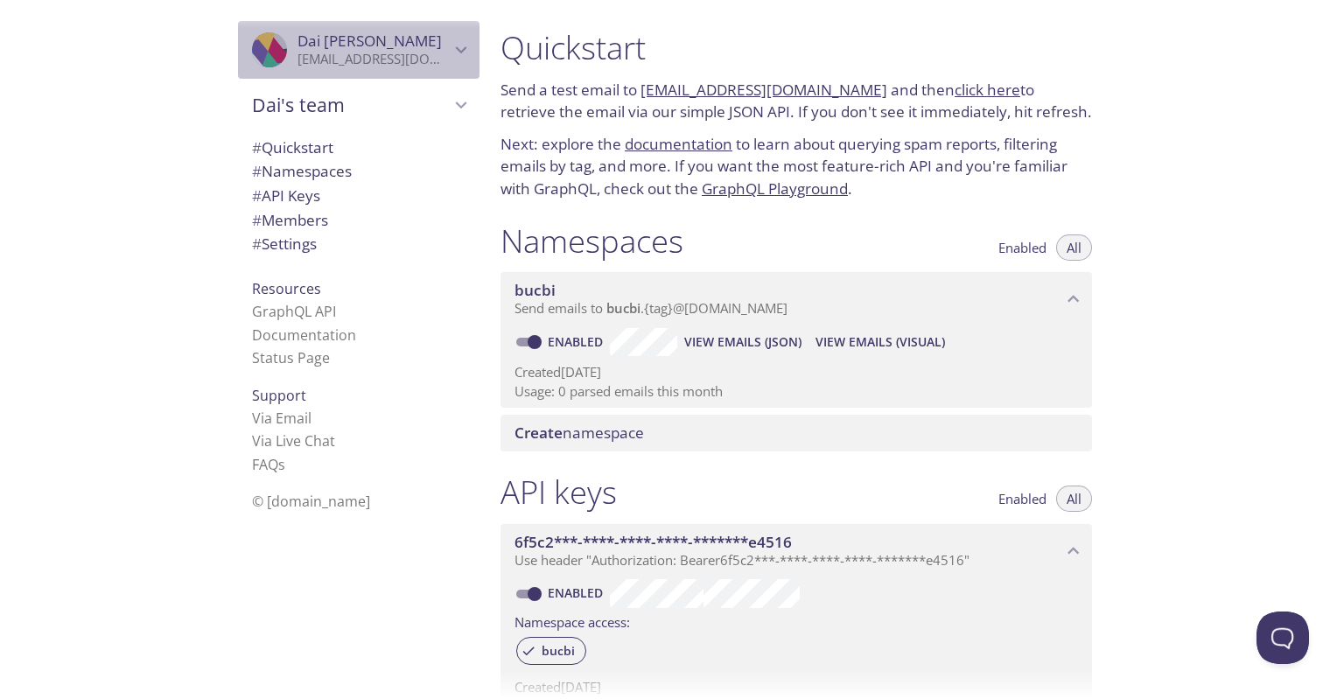
click at [450, 52] on icon "Dai Pham" at bounding box center [461, 49] width 23 height 23
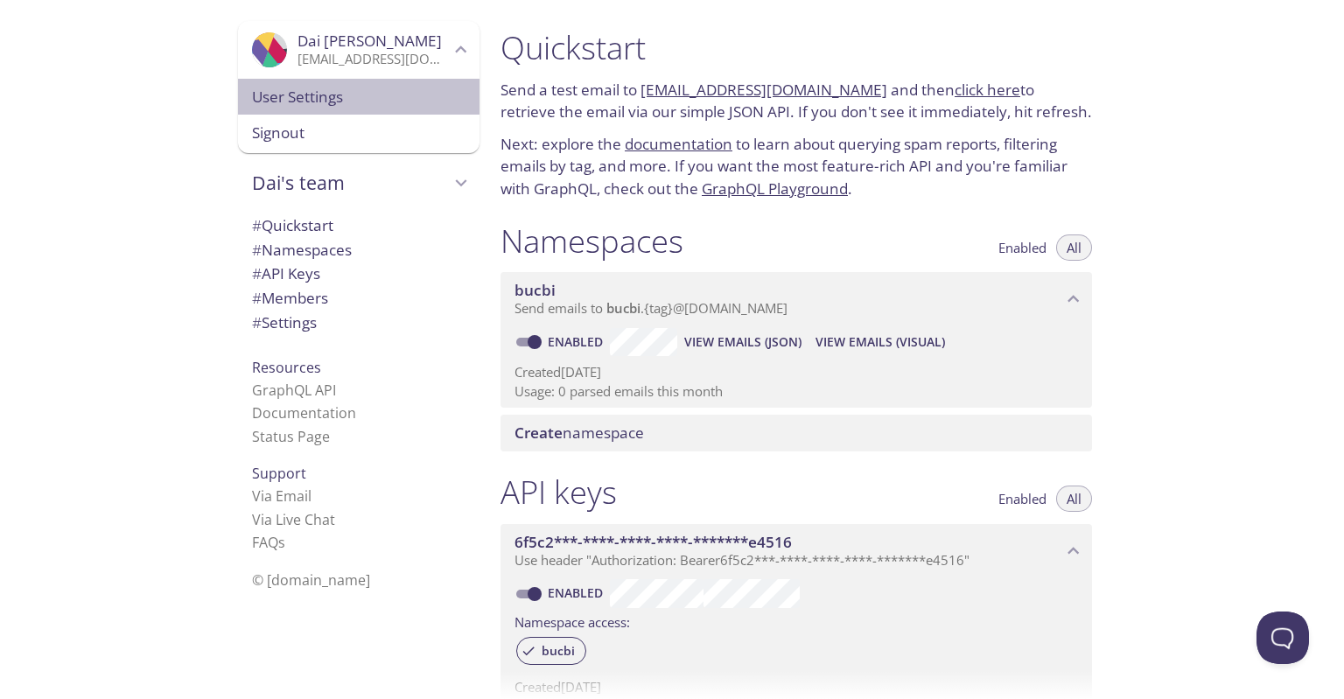
click at [345, 86] on span "User Settings" at bounding box center [358, 97] width 213 height 23
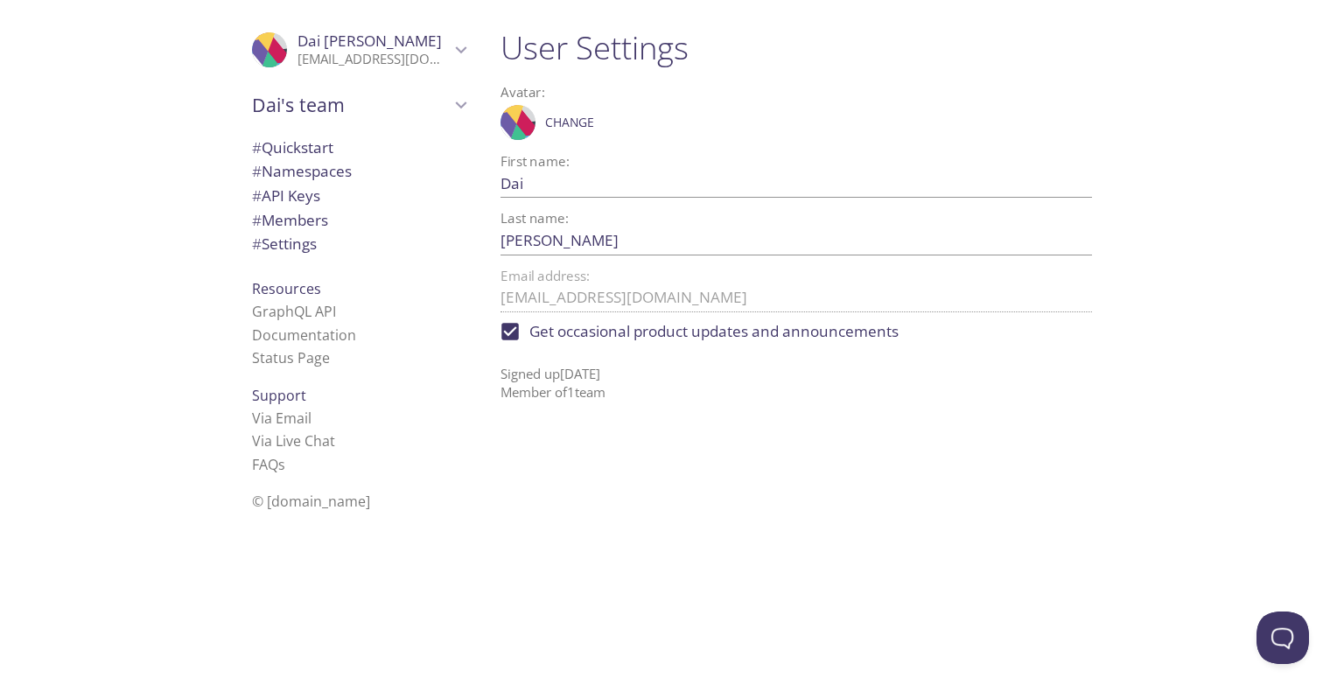
click at [304, 145] on span "# Quickstart" at bounding box center [292, 147] width 81 height 20
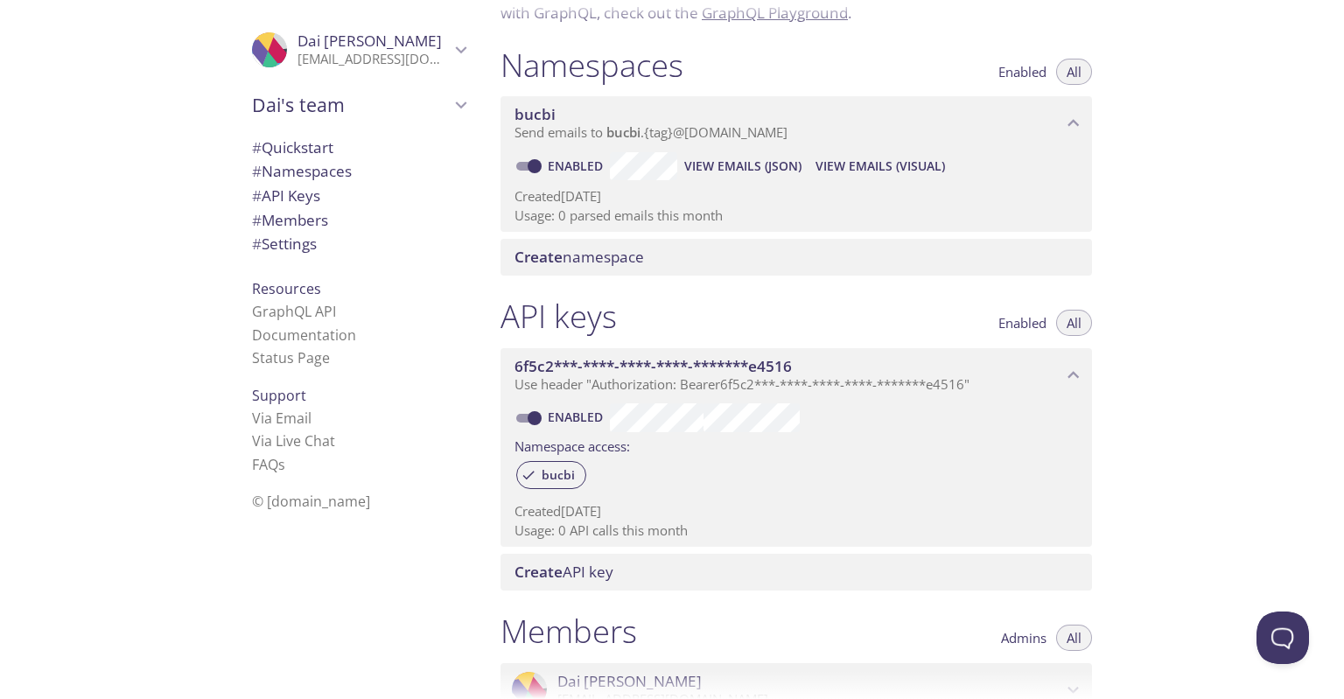
scroll to position [262, 0]
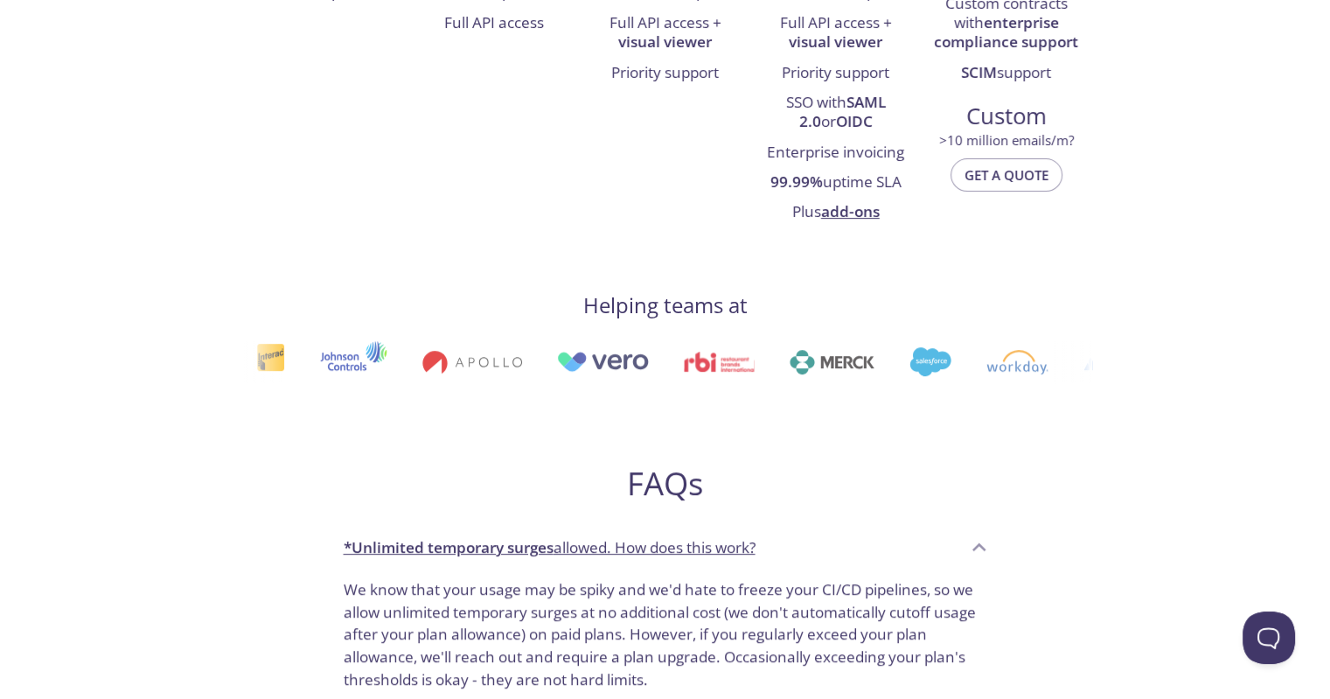
scroll to position [350, 0]
